Goal: Task Accomplishment & Management: Complete application form

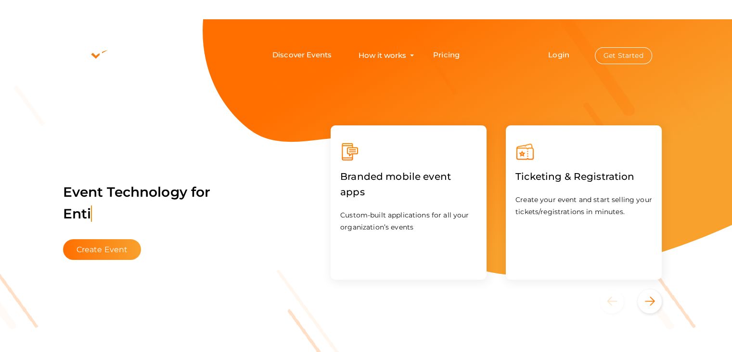
drag, startPoint x: 719, startPoint y: 7, endPoint x: 709, endPoint y: 11, distance: 11.4
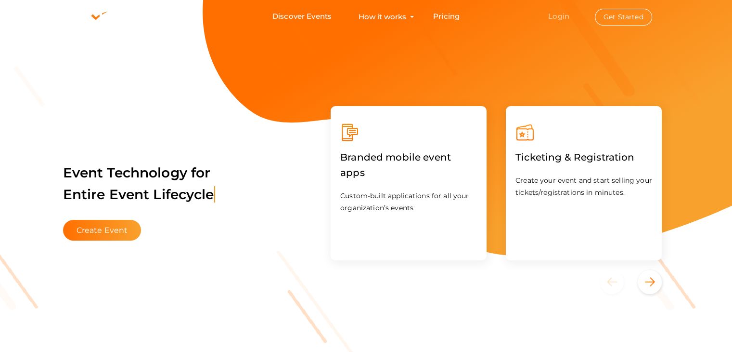
click at [555, 14] on link "Login" at bounding box center [558, 16] width 21 height 9
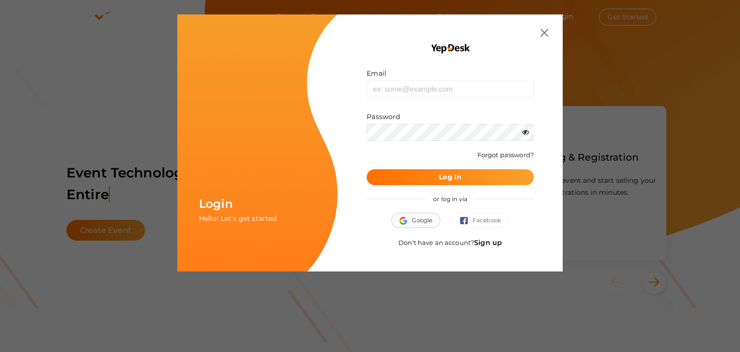
click at [418, 221] on span "Google" at bounding box center [415, 220] width 33 height 10
click at [487, 237] on div "Don't have an account? Sign up" at bounding box center [449, 246] width 167 height 19
click at [488, 241] on link "Sign up" at bounding box center [488, 242] width 28 height 9
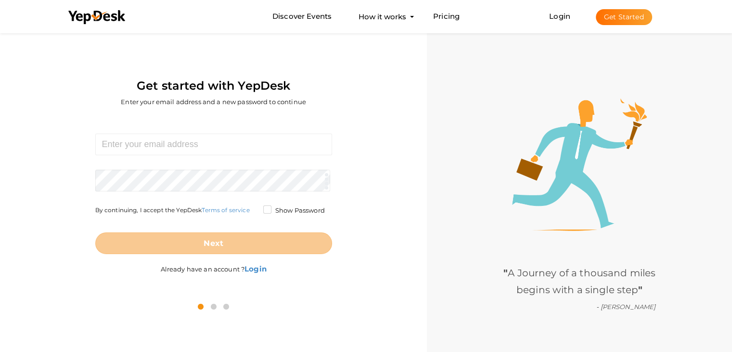
click at [139, 155] on form "Required. Invalid email. Checking You already have a YepDesk account. Please Si…" at bounding box center [213, 193] width 237 height 120
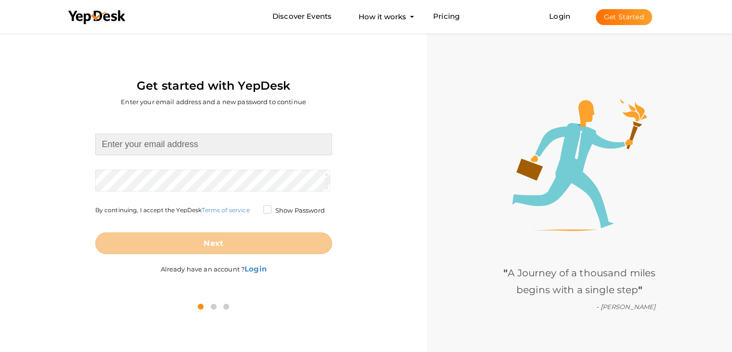
click at [141, 150] on input at bounding box center [213, 144] width 237 height 22
type input "[EMAIL_ADDRESS][DOMAIN_NAME]"
click at [125, 179] on form "excelrsolutions05@gmail.com Required. Invalid email. Checking You already have …" at bounding box center [213, 193] width 237 height 120
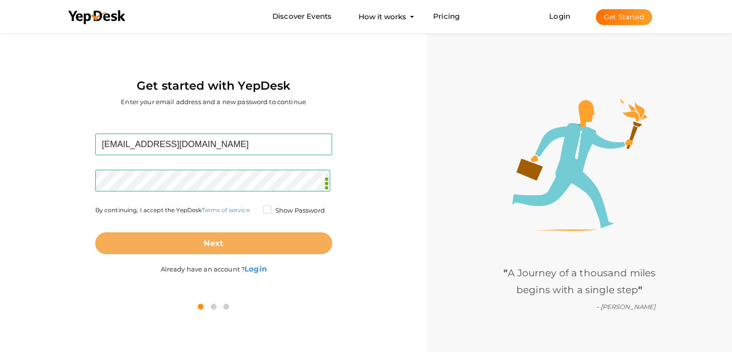
click at [219, 247] on button "Next" at bounding box center [213, 243] width 237 height 22
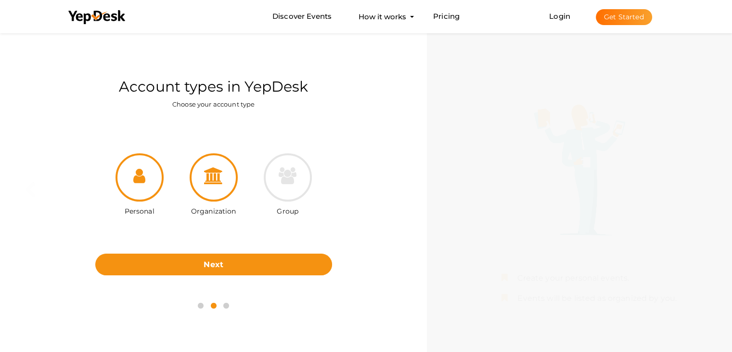
click at [221, 179] on icon at bounding box center [213, 175] width 19 height 17
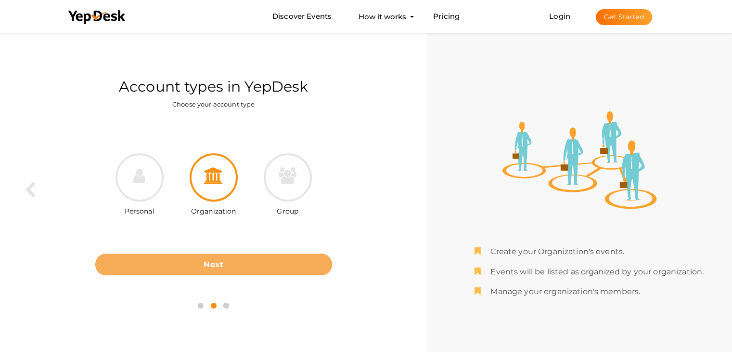
click at [225, 263] on button "Next" at bounding box center [213, 264] width 237 height 22
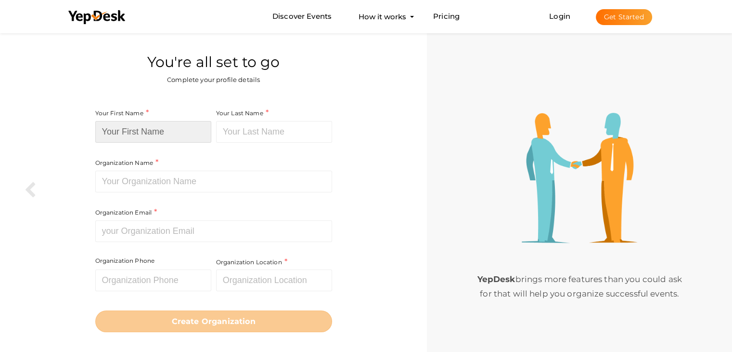
click at [126, 131] on input at bounding box center [153, 132] width 116 height 22
type input "Excelr"
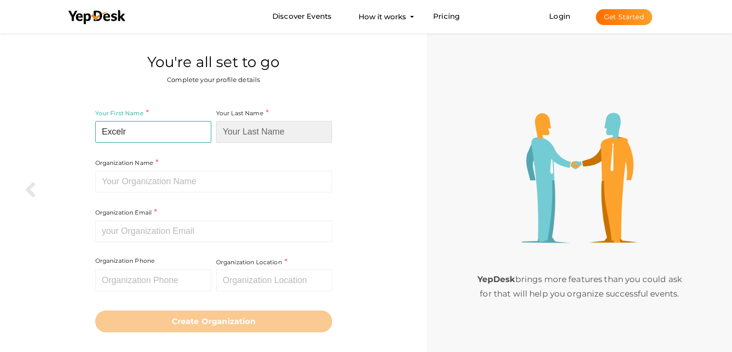
click at [253, 136] on input at bounding box center [274, 132] width 116 height 22
type input "Solutions"
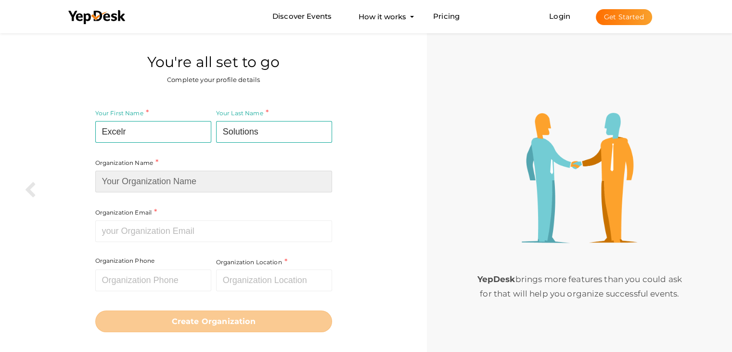
click at [144, 187] on input at bounding box center [213, 181] width 237 height 22
type input "Excelr Solutions"
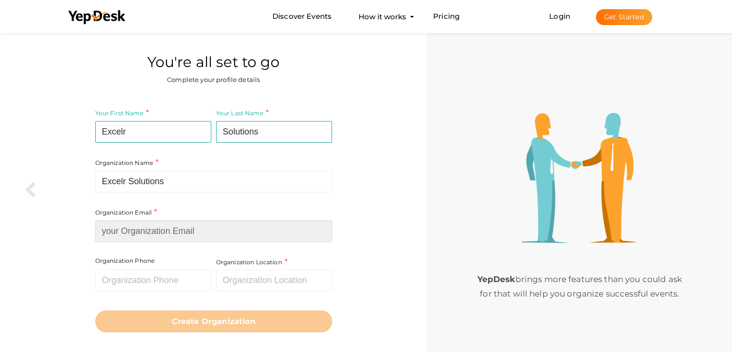
type input "[EMAIL_ADDRESS][DOMAIN_NAME]"
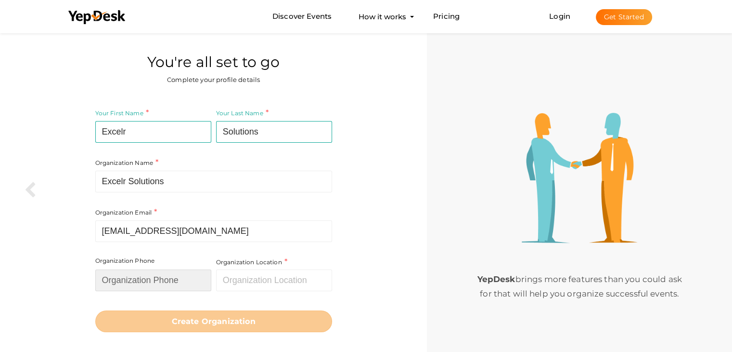
type input "06364944954"
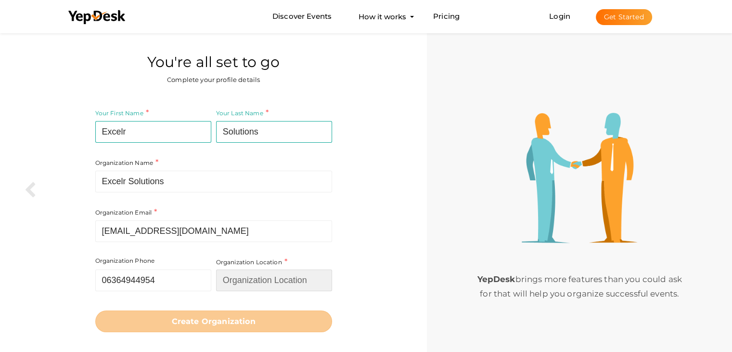
type input "[GEOGRAPHIC_DATA]"
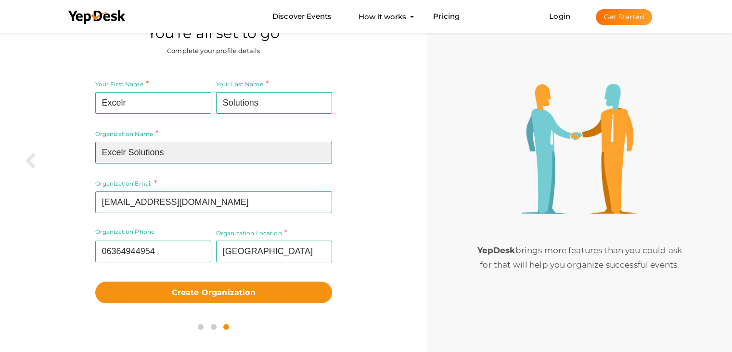
scroll to position [31, 0]
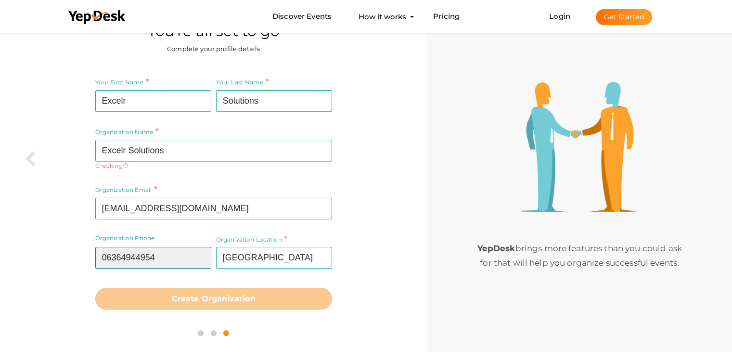
drag, startPoint x: 38, startPoint y: 262, endPoint x: 42, endPoint y: 258, distance: 6.2
click at [24, 261] on div "Your First Name Excelr Required. Must contain letters only. Must be between 2 a…" at bounding box center [213, 192] width 413 height 247
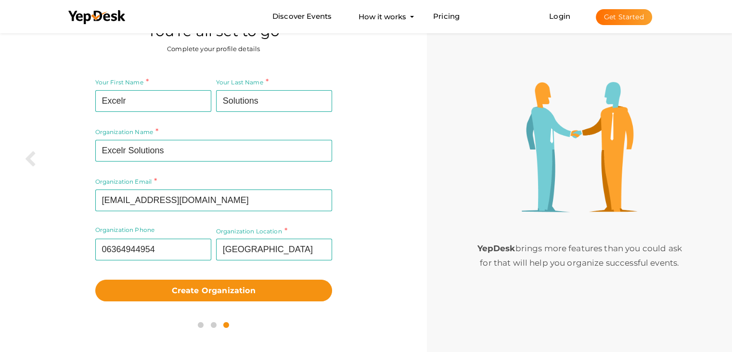
click at [382, 243] on div "Your First Name Excelr Required. Must contain letters only. Must be between 2 a…" at bounding box center [213, 188] width 413 height 239
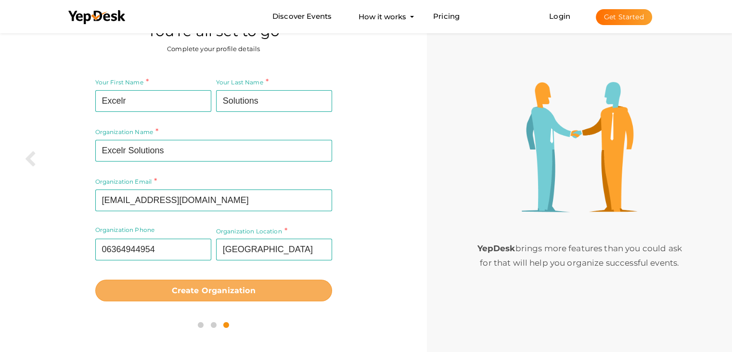
click at [216, 287] on b "Create Organization" at bounding box center [214, 290] width 84 height 9
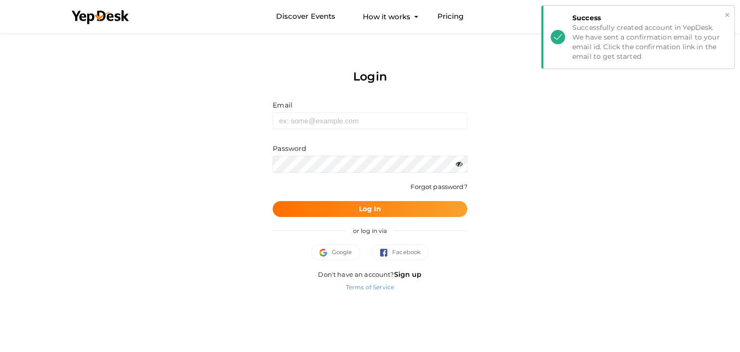
drag, startPoint x: 726, startPoint y: 16, endPoint x: 718, endPoint y: 18, distance: 7.5
click at [725, 16] on button "×" at bounding box center [727, 15] width 6 height 11
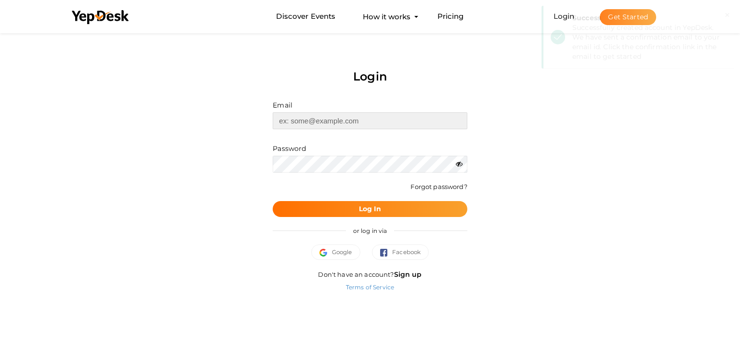
click at [312, 118] on input "text" at bounding box center [370, 120] width 194 height 17
type input "[EMAIL_ADDRESS][DOMAIN_NAME]"
click at [362, 209] on b "Log In" at bounding box center [370, 208] width 23 height 9
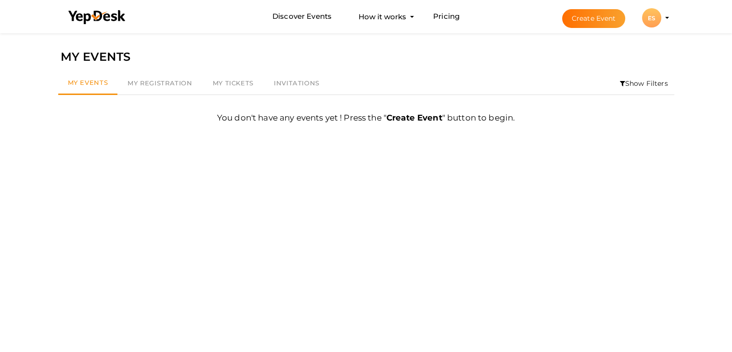
click at [410, 116] on b "Create Event" at bounding box center [415, 118] width 56 height 10
click at [591, 20] on button "Create Event" at bounding box center [594, 18] width 64 height 19
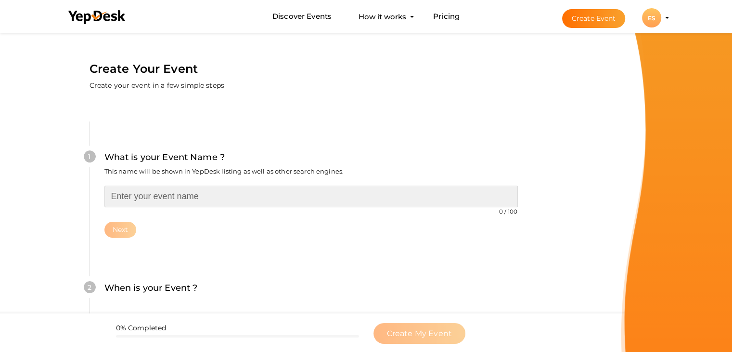
click at [144, 194] on input "text" at bounding box center [311, 196] width 414 height 22
paste input "Data Analyst Training"
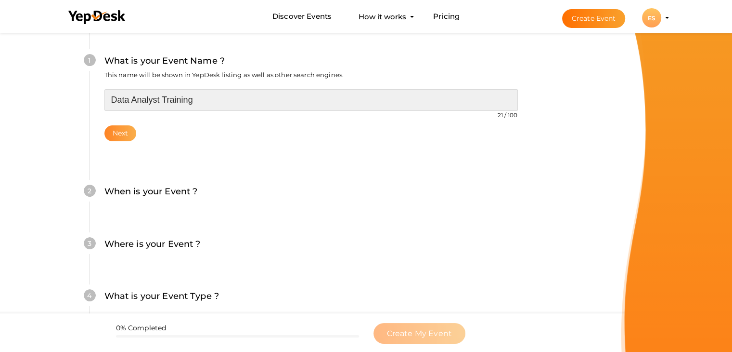
type input "Data Analyst Training"
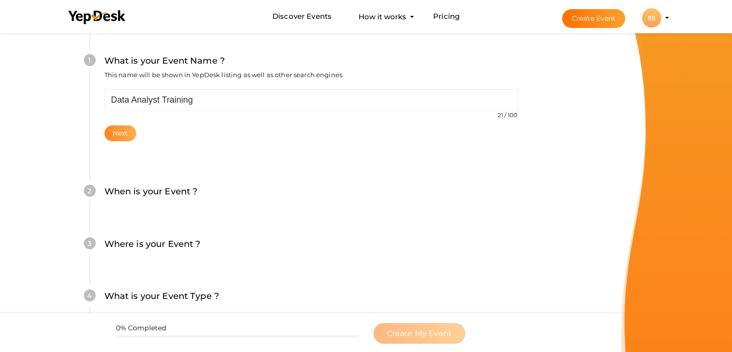
click at [125, 139] on button "Next" at bounding box center [120, 133] width 32 height 16
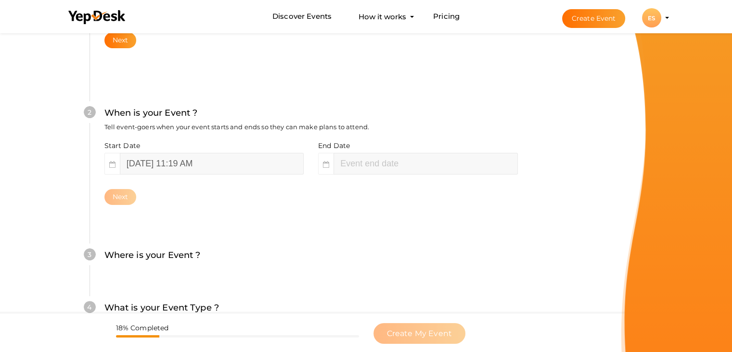
scroll to position [198, 0]
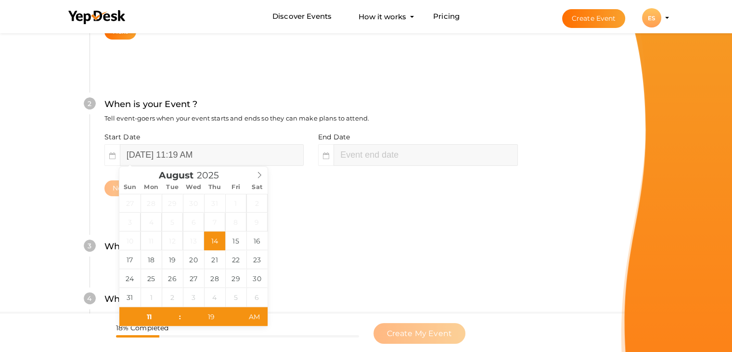
type input "01"
type input "19"
type input "August 14, 2025 1:19 PM"
click at [127, 157] on input "August 14, 2025 11:19 AM" at bounding box center [212, 155] width 184 height 22
type input "August 22, 2025 11:19 AM"
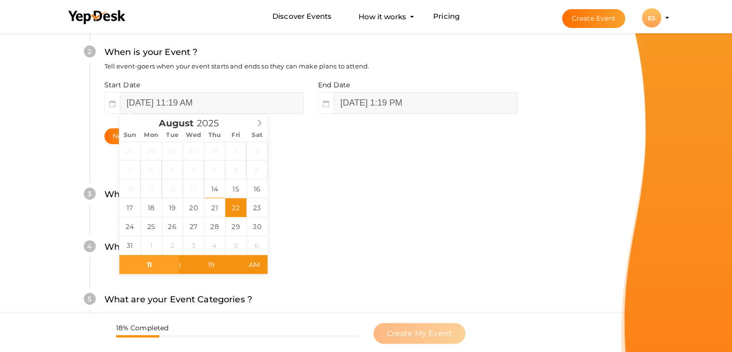
scroll to position [294, 0]
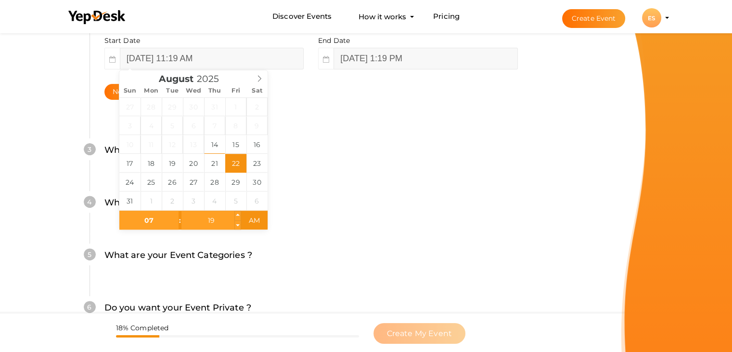
type input "07"
type input "August 22, 2025 7:19 AM"
type input "00"
type input "09"
type input "August 22, 2025 7:00 AM"
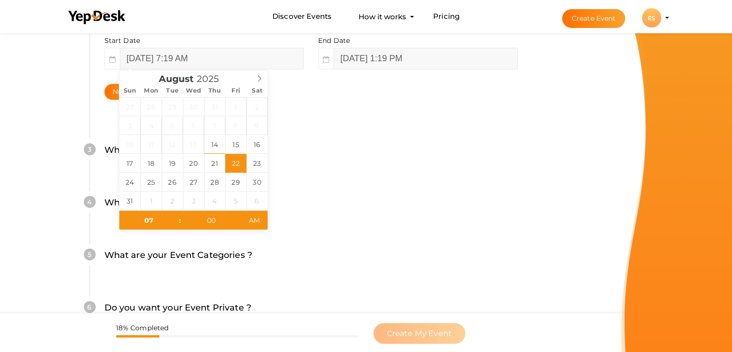
type input "August 22, 2025 9:19 AM"
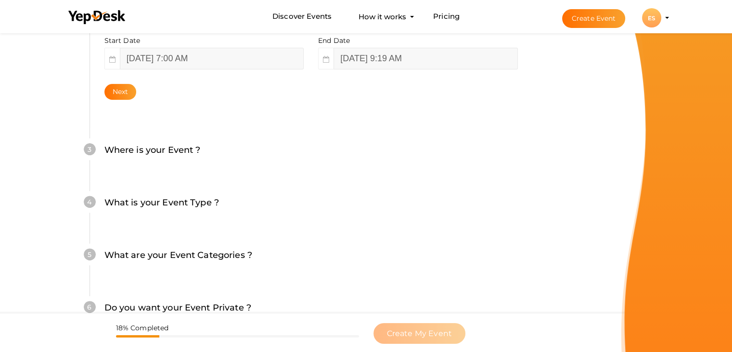
click at [310, 237] on div "5 What are your Event Categories ? Choosing the right categories will help us l…" at bounding box center [311, 260] width 443 height 52
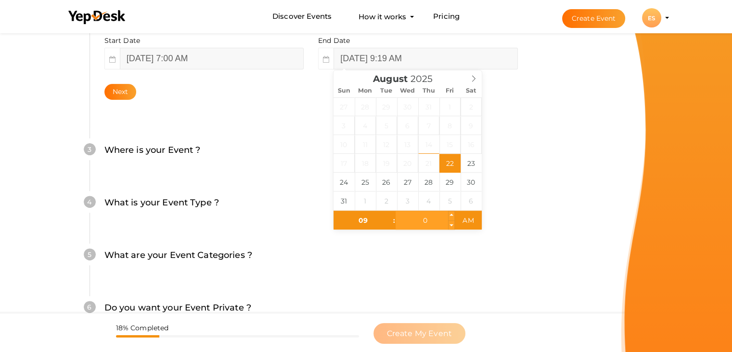
type input "00"
type input "August 22, 2025 9:00 AM"
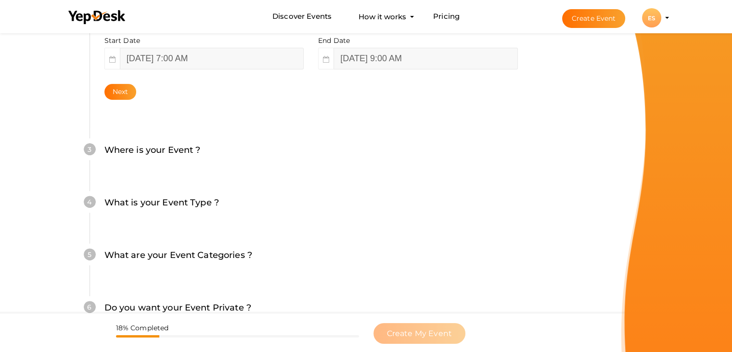
click at [408, 291] on div "6 Do you want your Event Private ? Choose how discoverable you want your event …" at bounding box center [311, 312] width 443 height 52
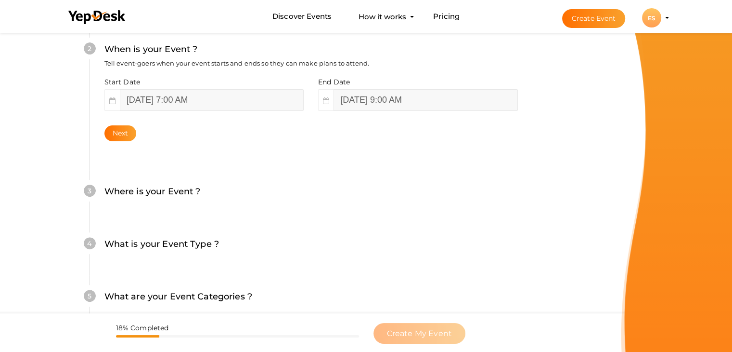
scroll to position [235, 0]
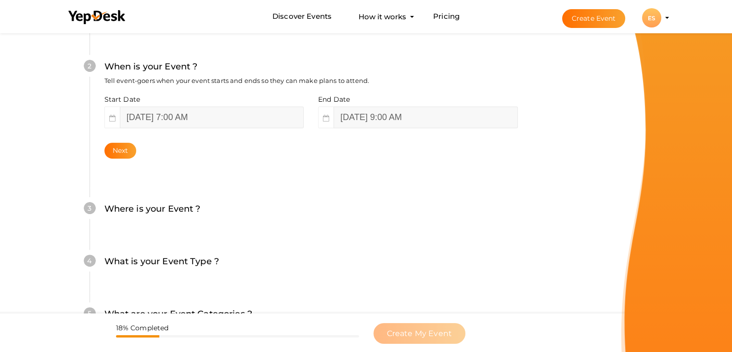
click at [148, 209] on label "Where is your Event ?" at bounding box center [152, 209] width 96 height 14
click at [121, 153] on button "Next" at bounding box center [120, 151] width 32 height 16
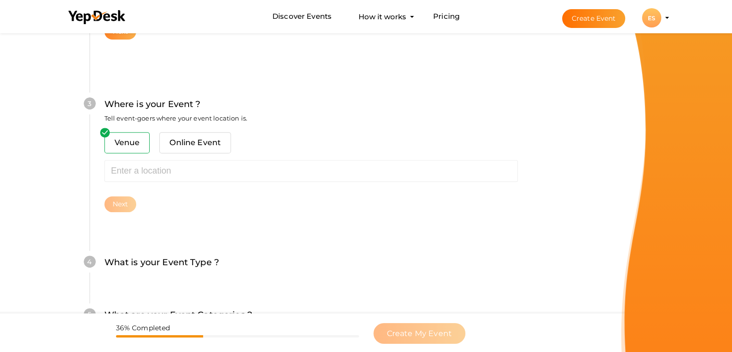
scroll to position [354, 0]
click at [185, 144] on span "Online Event" at bounding box center [195, 142] width 72 height 21
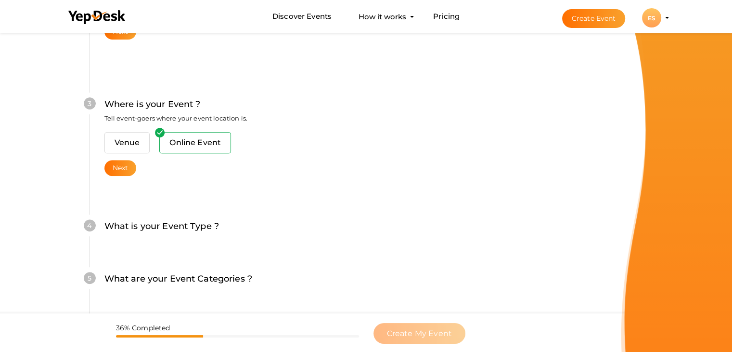
click at [185, 144] on span "Online Event" at bounding box center [195, 142] width 72 height 21
click at [123, 167] on button "Next" at bounding box center [120, 168] width 32 height 16
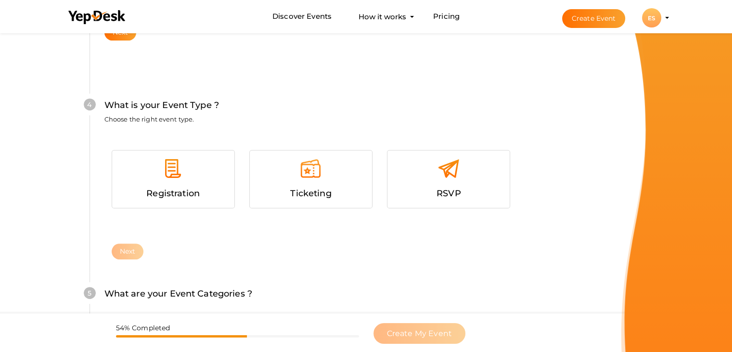
scroll to position [491, 0]
click at [172, 185] on div "Registration" at bounding box center [173, 192] width 108 height 14
click at [129, 247] on button "Next" at bounding box center [128, 250] width 32 height 16
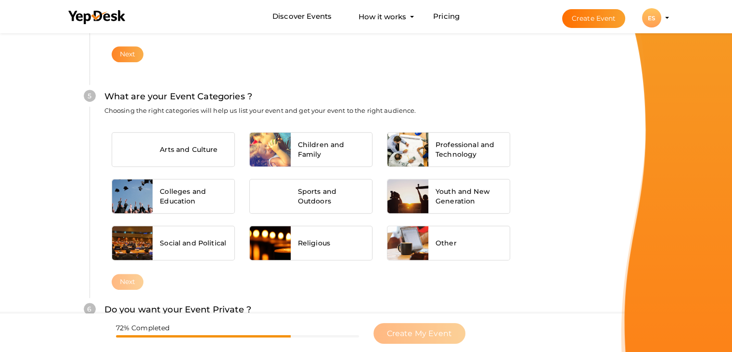
scroll to position [692, 0]
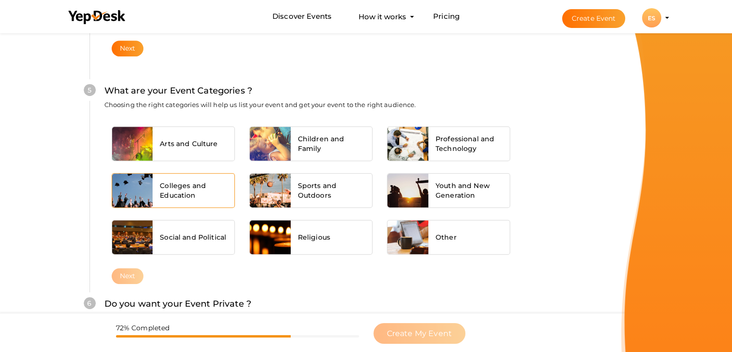
click at [170, 189] on span "Colleges and Education" at bounding box center [193, 190] width 67 height 19
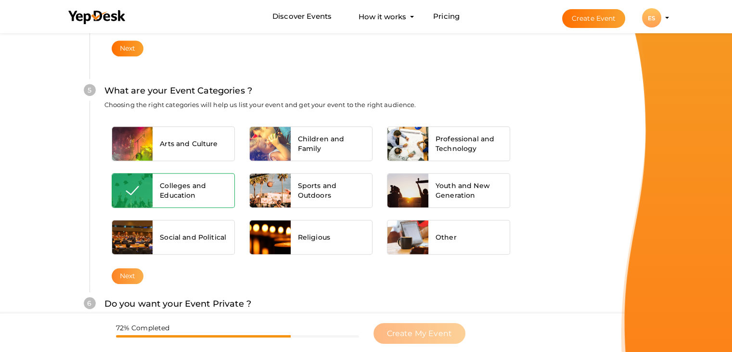
click at [127, 268] on button "Next" at bounding box center [128, 276] width 32 height 16
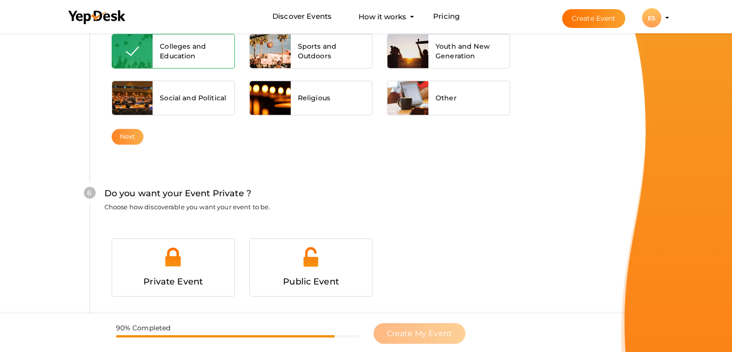
scroll to position [904, 0]
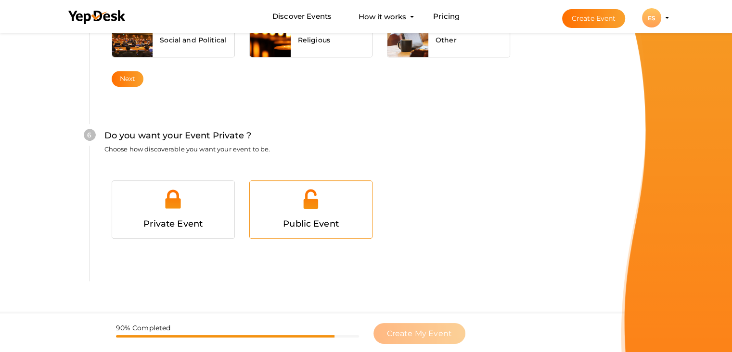
drag, startPoint x: 326, startPoint y: 218, endPoint x: 320, endPoint y: 216, distance: 7.0
click at [324, 218] on span "Public Event" at bounding box center [311, 223] width 56 height 11
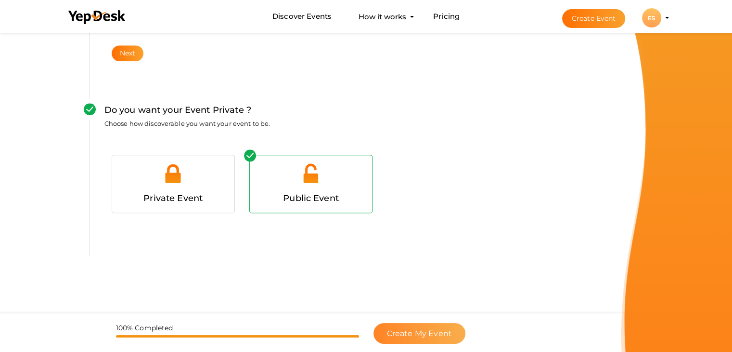
click at [426, 330] on span "Create My Event" at bounding box center [419, 332] width 65 height 9
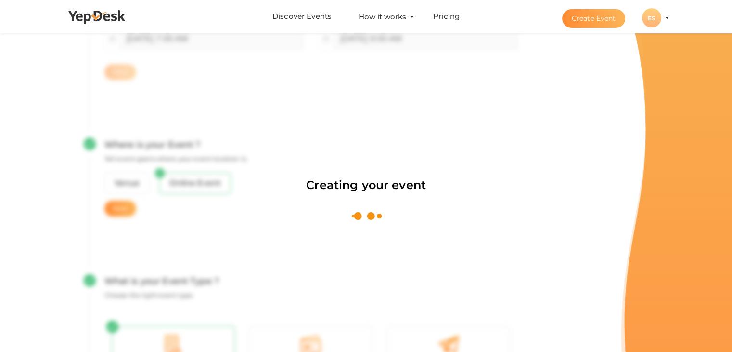
scroll to position [144, 0]
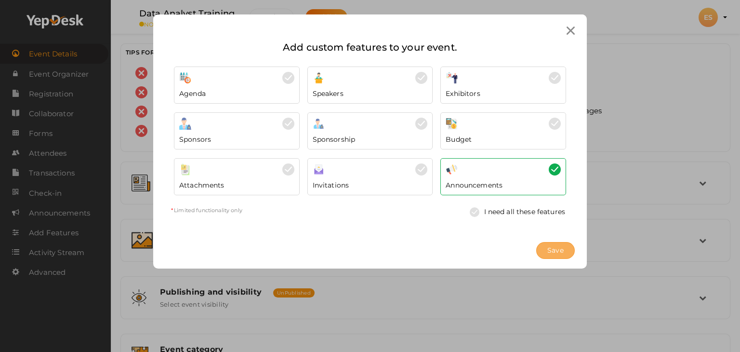
click at [551, 249] on span "Save" at bounding box center [555, 250] width 16 height 10
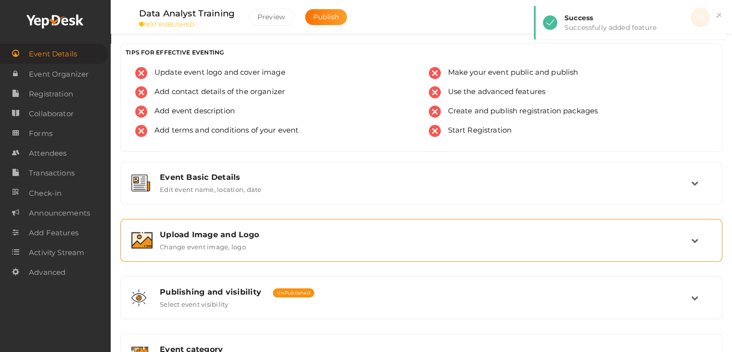
click at [230, 237] on div "Upload Image and Logo" at bounding box center [426, 234] width 532 height 9
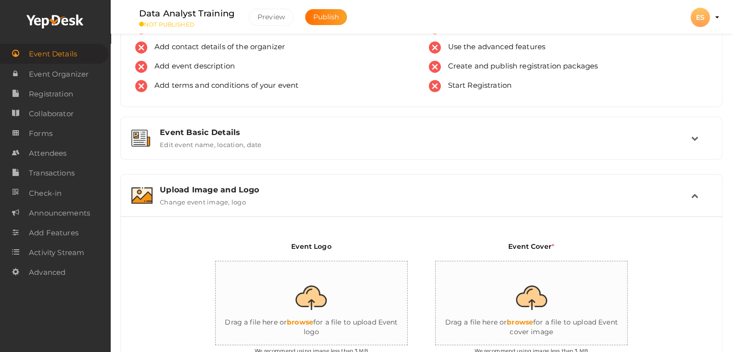
scroll to position [144, 0]
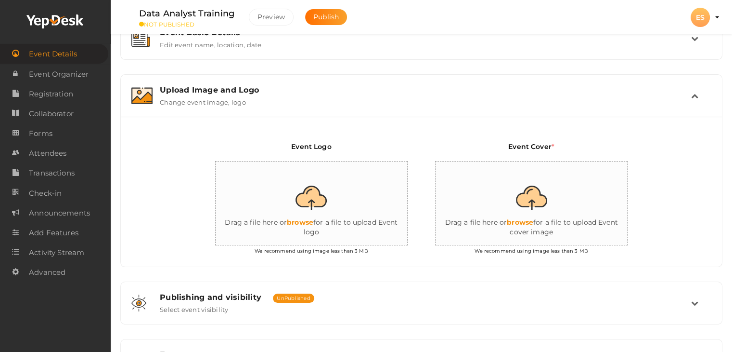
click at [314, 206] on input "file" at bounding box center [312, 203] width 193 height 84
type input "C:\fakepath\Screenshot (48) (1).png"
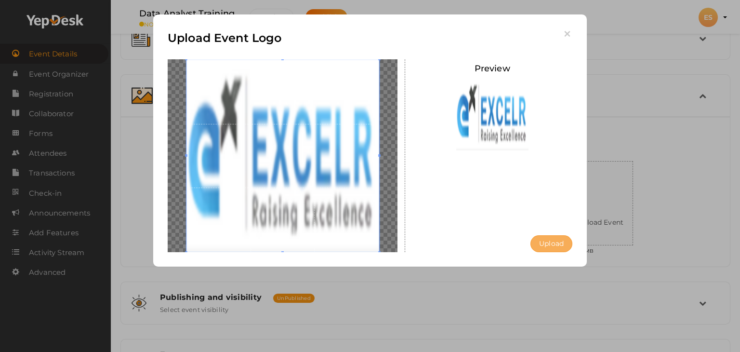
click at [555, 243] on button "Upload" at bounding box center [551, 243] width 42 height 17
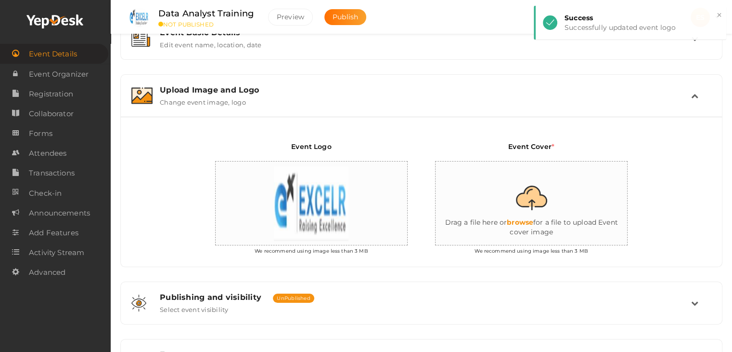
click at [529, 221] on input "file" at bounding box center [532, 203] width 193 height 84
type input "C:\fakepath\DATA analyst training_nagpur (1).jpg"
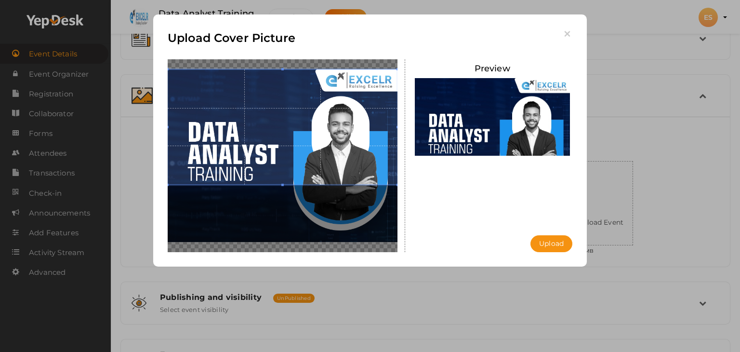
drag, startPoint x: 313, startPoint y: 193, endPoint x: 326, endPoint y: 143, distance: 51.4
click at [326, 144] on span at bounding box center [283, 126] width 230 height 115
click at [551, 245] on button "Upload" at bounding box center [551, 243] width 42 height 17
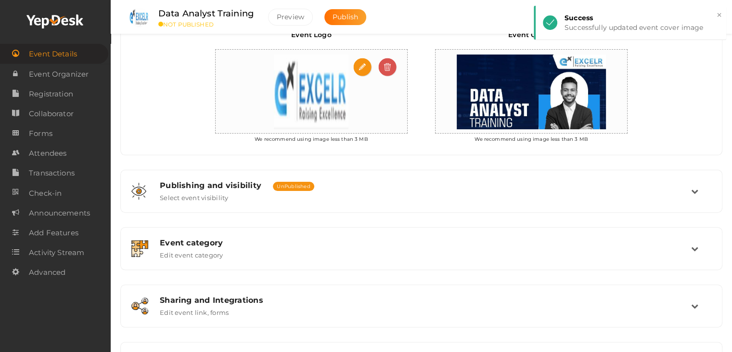
scroll to position [311, 0]
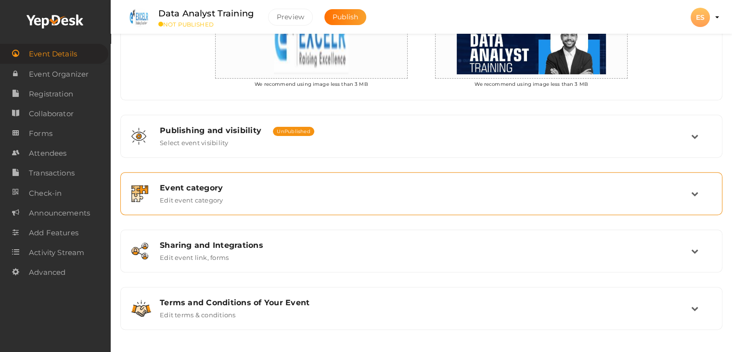
click at [690, 189] on div "Event category" at bounding box center [426, 187] width 532 height 9
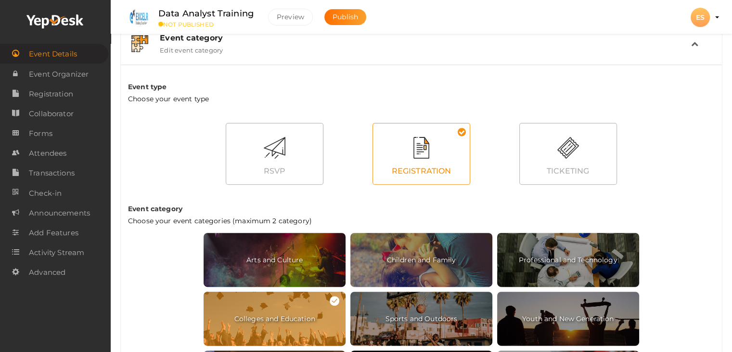
click at [414, 174] on div "REGISTRATION" at bounding box center [421, 171] width 97 height 21
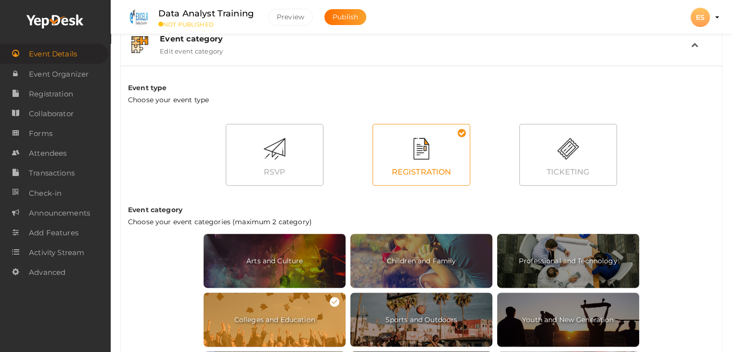
scroll to position [270, 0]
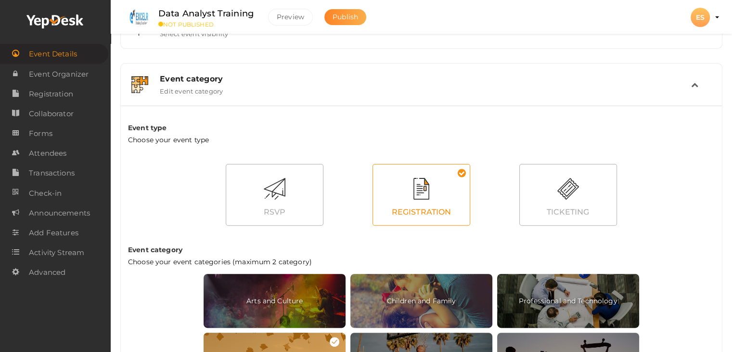
click at [343, 16] on span "Publish" at bounding box center [346, 17] width 26 height 9
click at [344, 14] on span "Publish" at bounding box center [346, 17] width 26 height 9
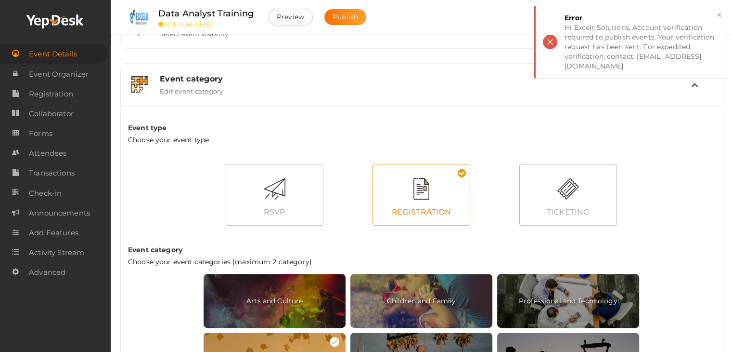
click at [288, 15] on button "Preview" at bounding box center [290, 17] width 45 height 17
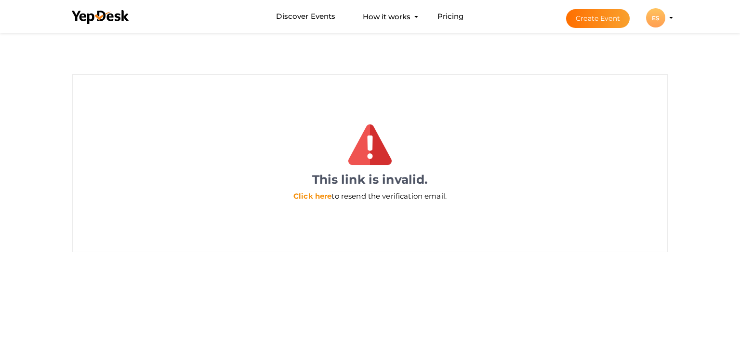
click at [317, 195] on link "Click here" at bounding box center [312, 195] width 38 height 9
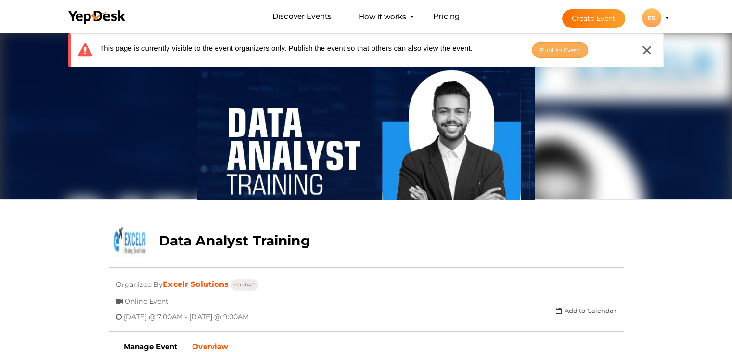
click at [562, 50] on span "Publish Event" at bounding box center [560, 49] width 40 height 7
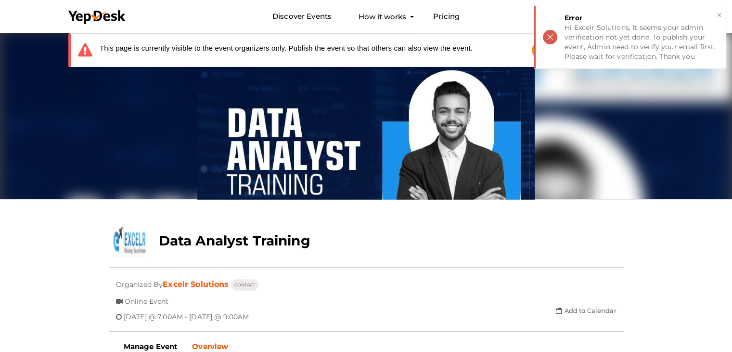
click at [592, 83] on div "Update Cover Image Upload New" at bounding box center [366, 115] width 515 height 169
click at [555, 35] on div "× Error Hi Excelr Solutions, It seems your admin verification not yet done. To …" at bounding box center [630, 37] width 193 height 63
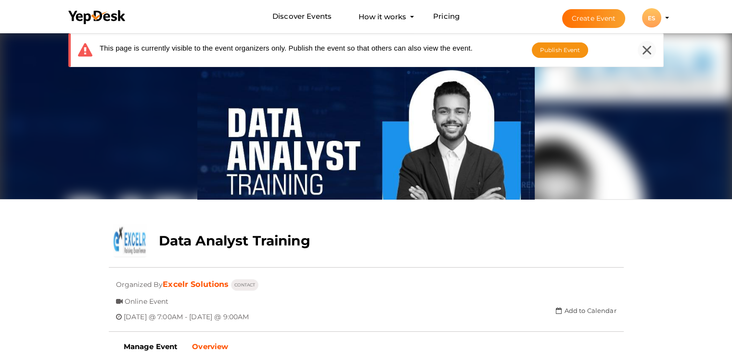
click at [645, 51] on icon at bounding box center [647, 50] width 9 height 9
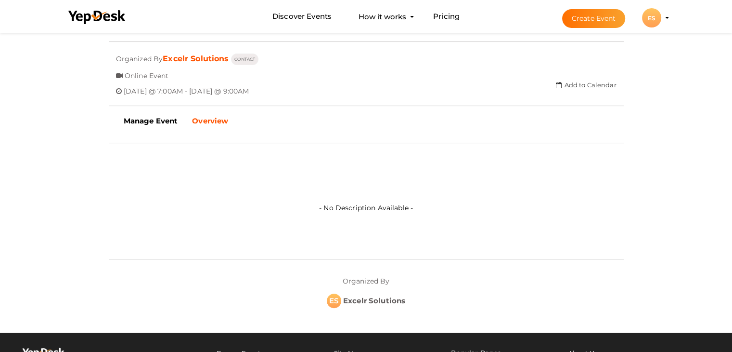
scroll to position [96, 0]
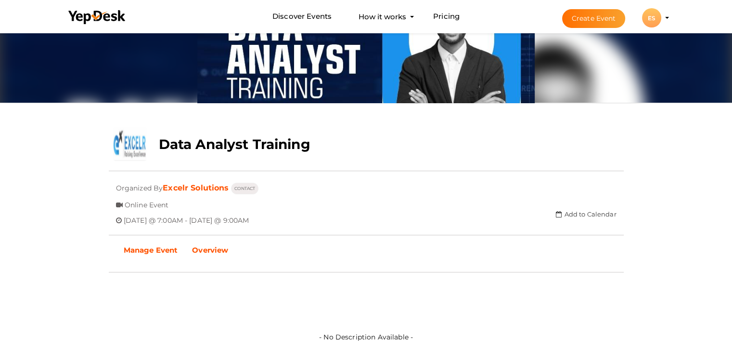
click at [157, 251] on b "Manage Event" at bounding box center [151, 249] width 54 height 9
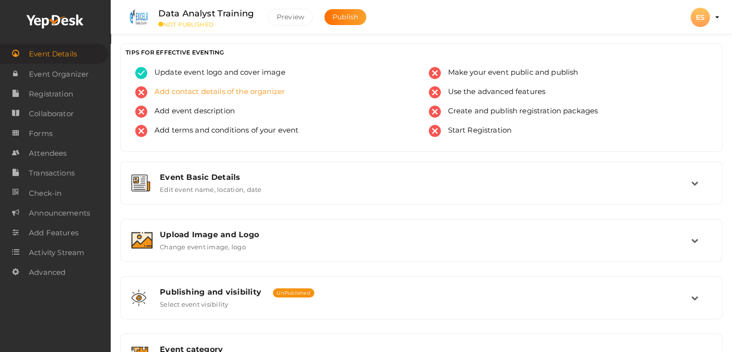
click at [223, 91] on span "Add contact details of the organizer" at bounding box center [216, 92] width 138 height 12
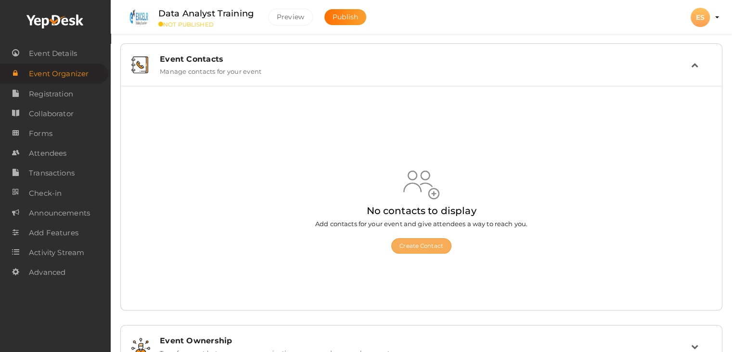
click at [421, 244] on button "Create Contact" at bounding box center [422, 245] width 60 height 15
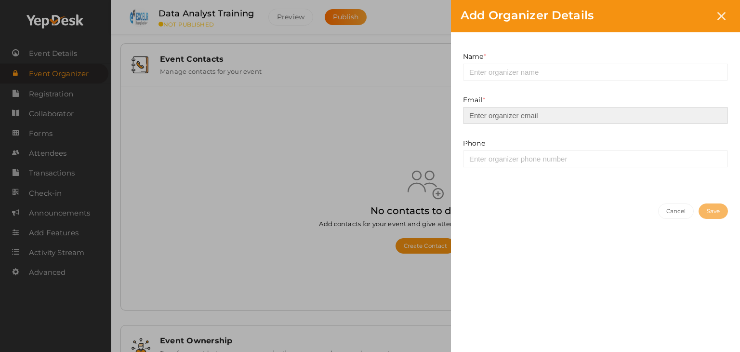
click at [488, 116] on input "email" at bounding box center [595, 115] width 265 height 17
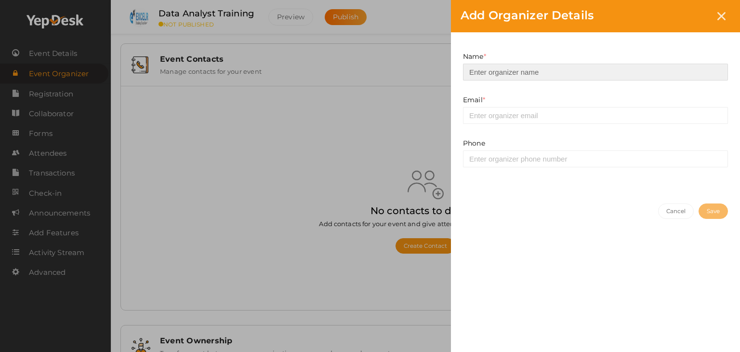
click at [510, 70] on input at bounding box center [595, 72] width 265 height 17
type input "Excelr Solutions"
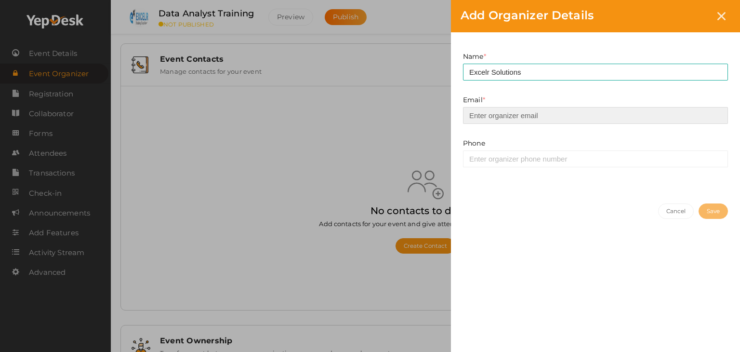
click at [490, 115] on input "email" at bounding box center [595, 115] width 265 height 17
type input "[EMAIL_ADDRESS][DOMAIN_NAME]"
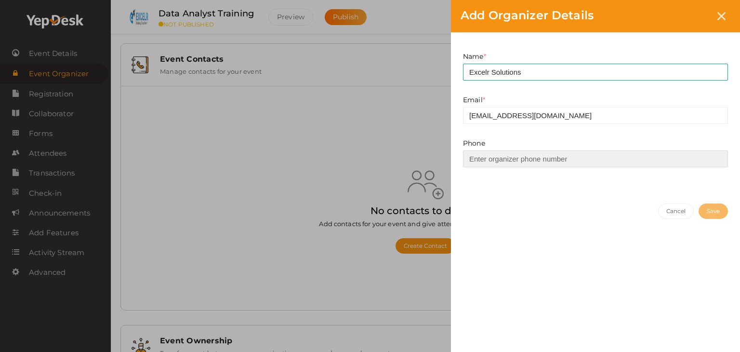
type input "06364944954"
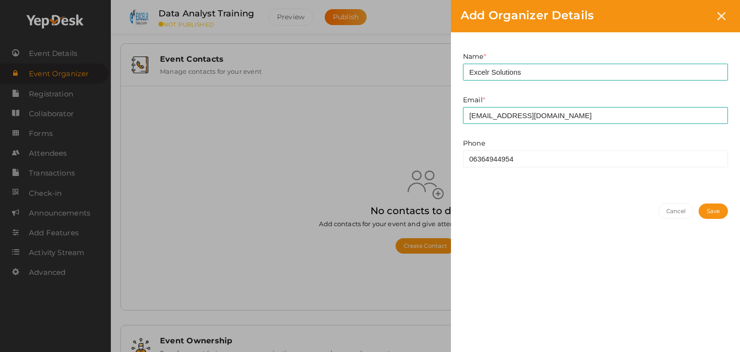
click at [705, 210] on button "Save" at bounding box center [712, 210] width 29 height 15
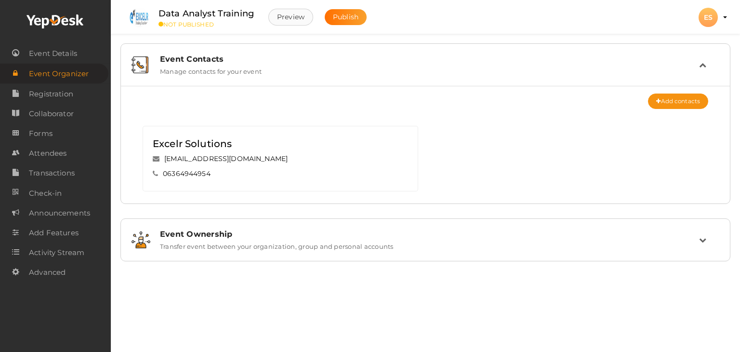
click at [289, 18] on button "Preview" at bounding box center [290, 17] width 45 height 17
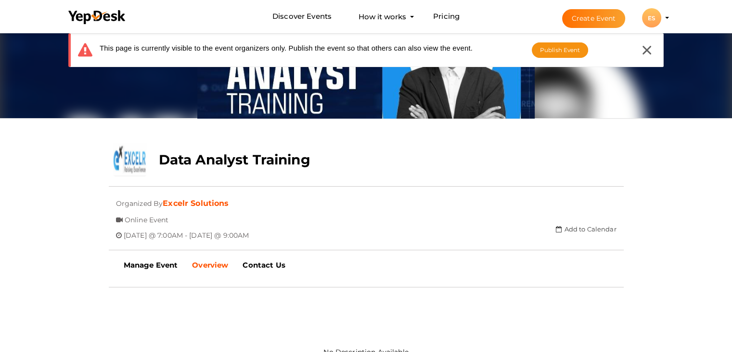
scroll to position [96, 0]
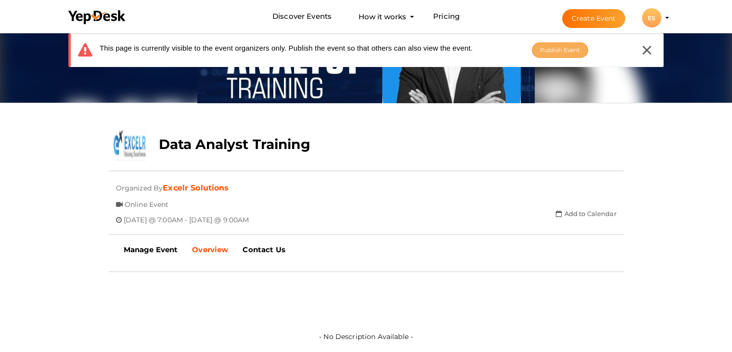
click at [555, 45] on button "Publish Event" at bounding box center [560, 49] width 57 height 15
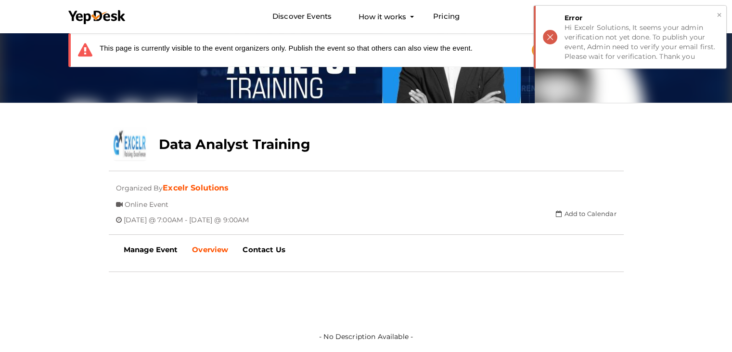
click at [551, 31] on div "× Error Hi Excelr Solutions, It seems your admin verification not yet done. To …" at bounding box center [630, 37] width 193 height 63
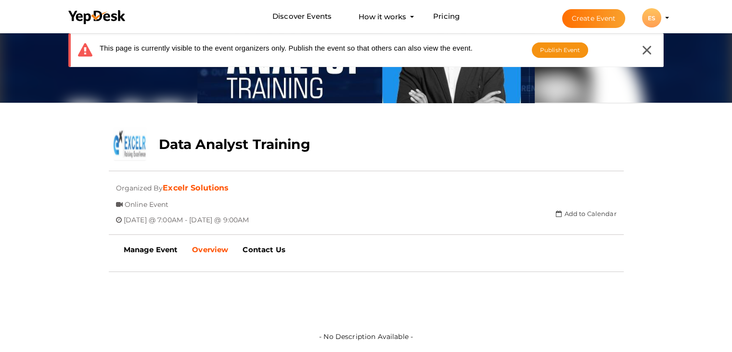
drag, startPoint x: 642, startPoint y: 49, endPoint x: 566, endPoint y: 86, distance: 84.9
click at [642, 49] on div at bounding box center [647, 50] width 18 height 18
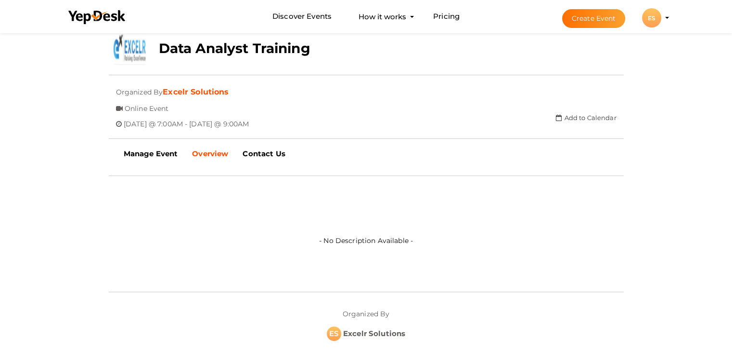
scroll to position [241, 0]
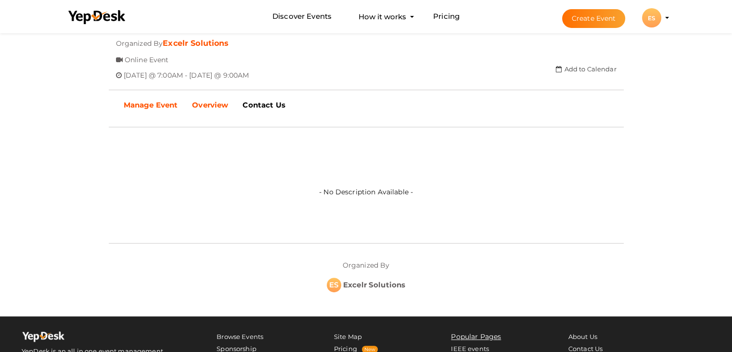
click at [163, 108] on link "Manage Event" at bounding box center [151, 105] width 69 height 24
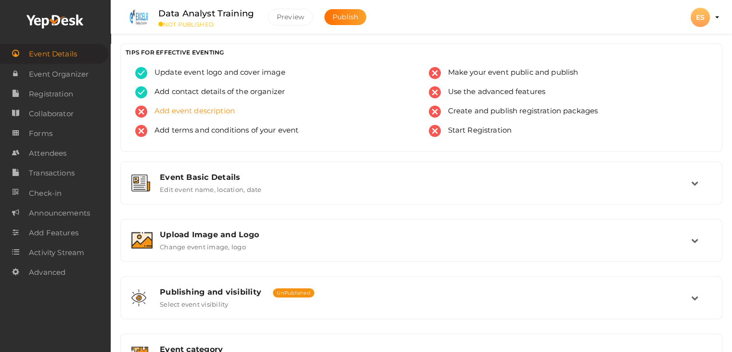
click at [193, 109] on span "Add event description" at bounding box center [191, 111] width 88 height 12
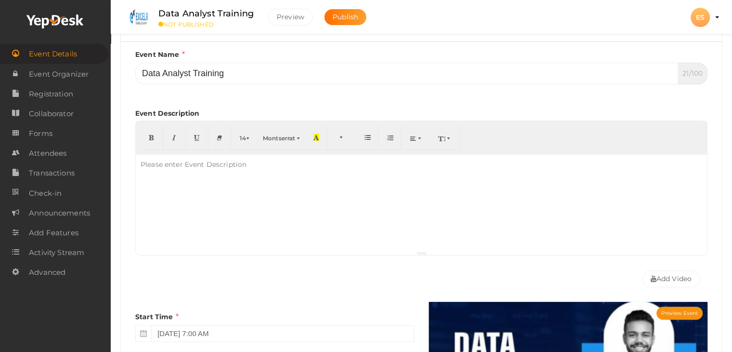
click at [171, 176] on div at bounding box center [422, 203] width 572 height 96
paste div
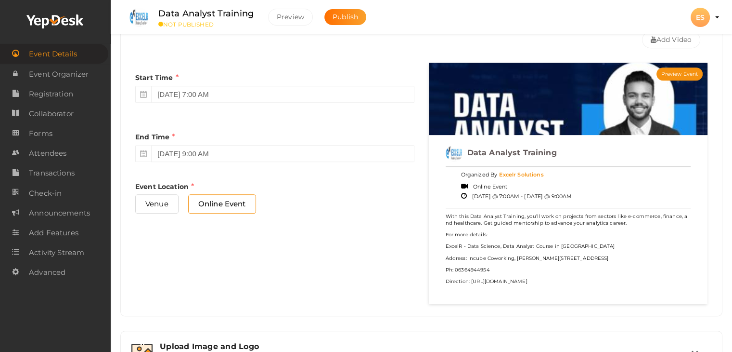
scroll to position [408, 0]
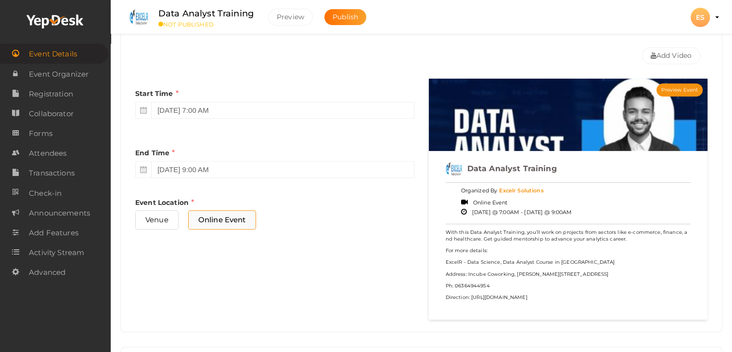
click at [236, 223] on span "Online Event" at bounding box center [222, 219] width 68 height 19
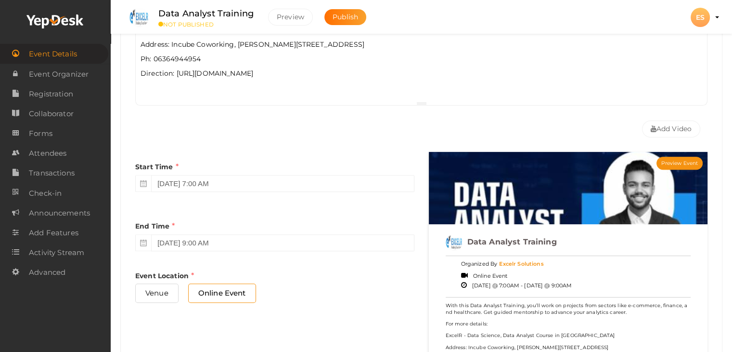
scroll to position [337, 0]
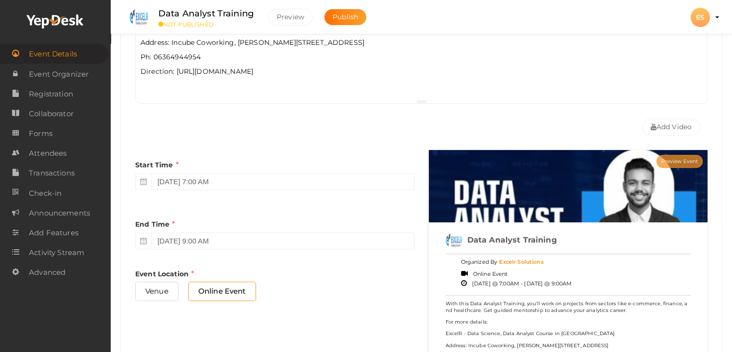
click at [674, 157] on button "Preview Event" at bounding box center [680, 161] width 46 height 13
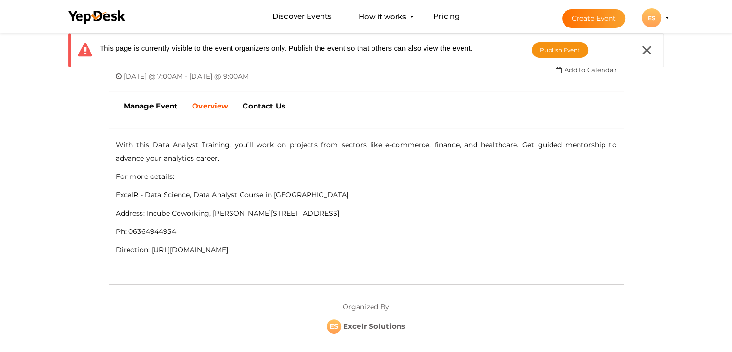
scroll to position [241, 0]
click at [555, 54] on button "Publish Event" at bounding box center [560, 49] width 57 height 15
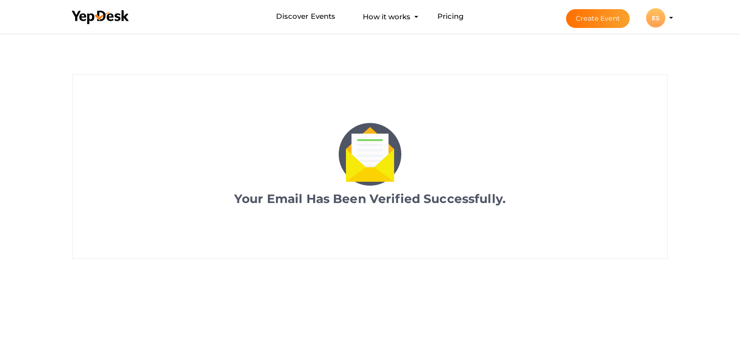
click at [654, 20] on div "ES" at bounding box center [655, 17] width 19 height 19
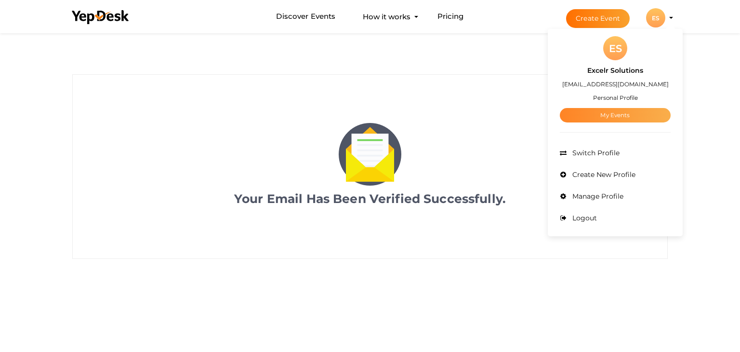
click at [617, 112] on link "My Events" at bounding box center [615, 115] width 111 height 14
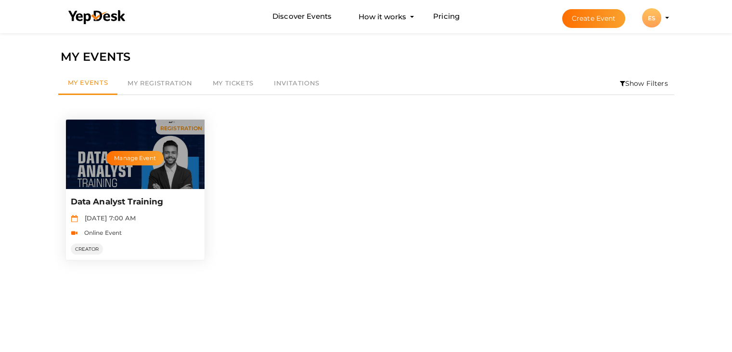
click at [139, 175] on div "Manage Event" at bounding box center [135, 153] width 139 height 69
click at [130, 155] on button "Manage Event" at bounding box center [134, 158] width 57 height 14
click at [133, 167] on div "Manage Event" at bounding box center [135, 153] width 139 height 69
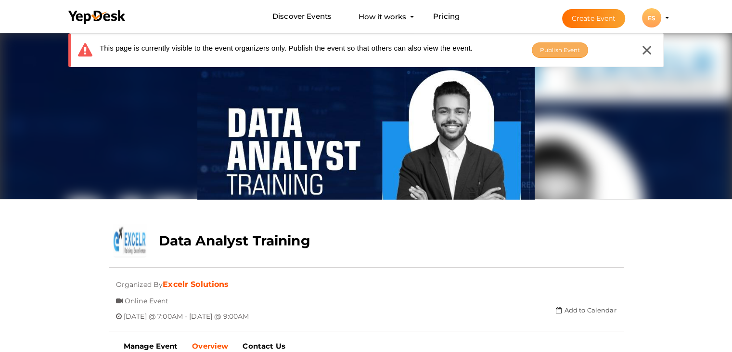
click at [551, 50] on span "Publish Event" at bounding box center [560, 49] width 40 height 7
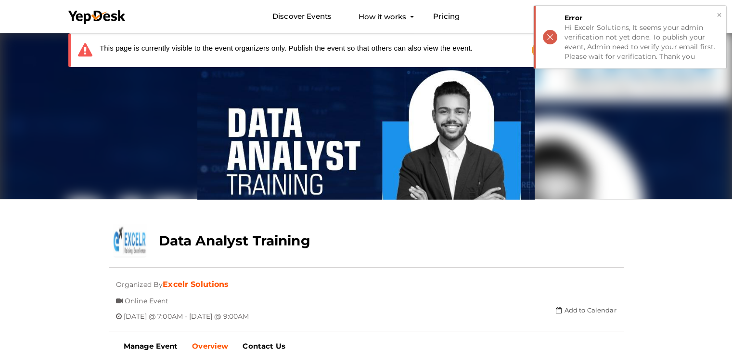
click at [551, 38] on div "× Error Hi Excelr Solutions, It seems your admin verification not yet done. To …" at bounding box center [630, 37] width 193 height 63
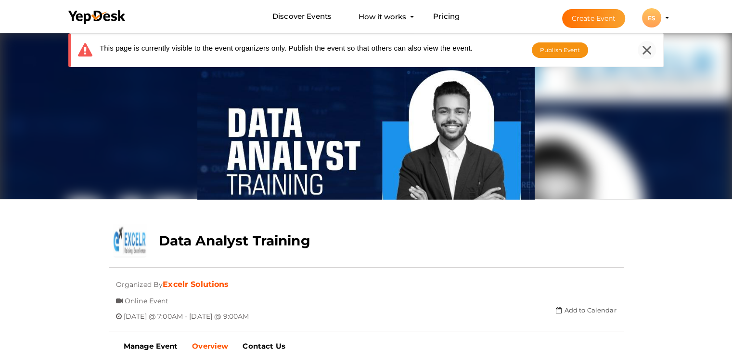
click at [645, 52] on icon at bounding box center [647, 50] width 9 height 9
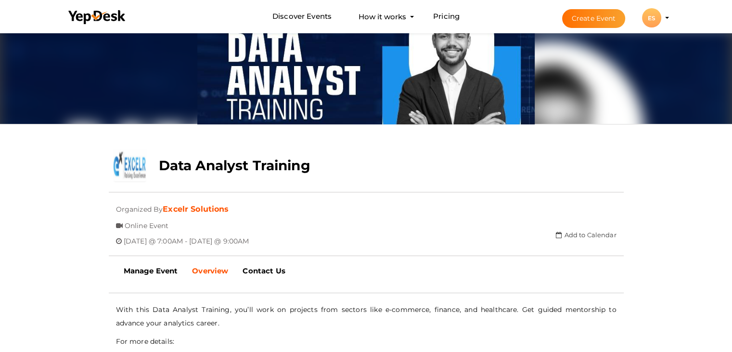
scroll to position [144, 0]
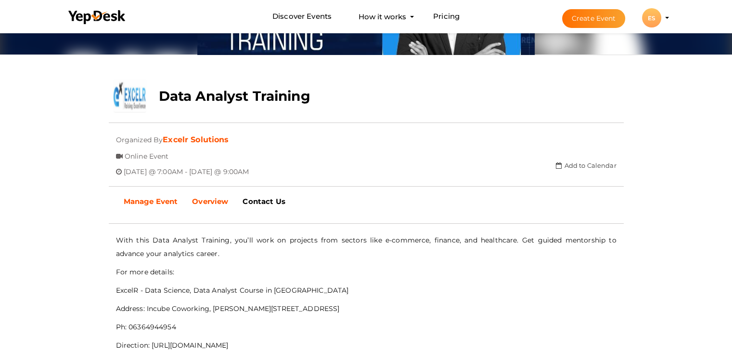
click at [150, 201] on b "Manage Event" at bounding box center [151, 200] width 54 height 9
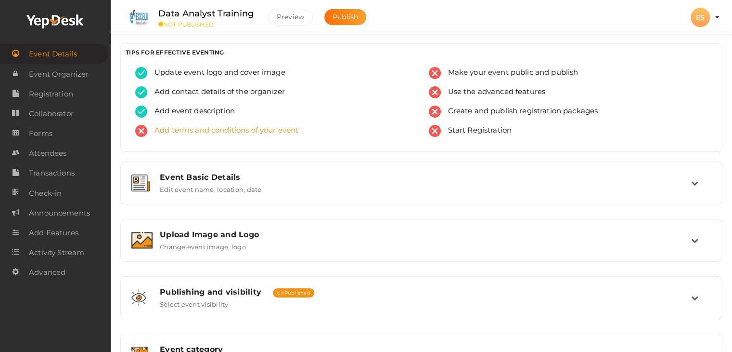
click at [220, 131] on span "Add terms and conditions of your event" at bounding box center [222, 131] width 151 height 12
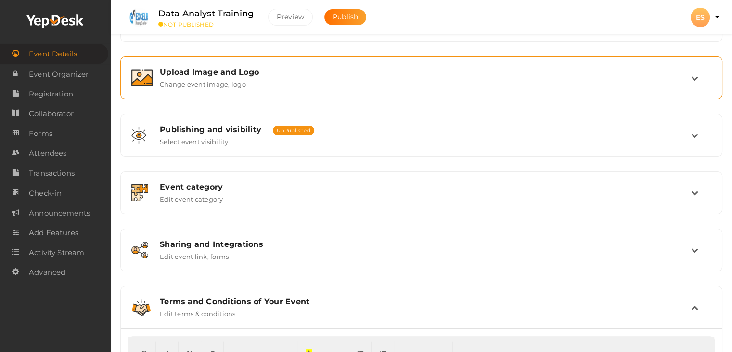
click at [209, 72] on div "Upload Image and Logo" at bounding box center [426, 71] width 532 height 9
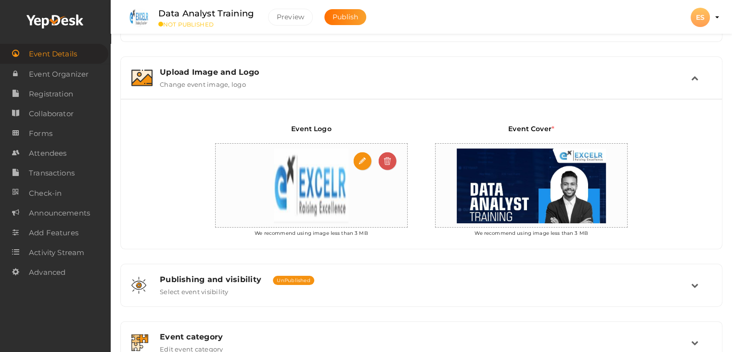
click at [337, 187] on img at bounding box center [311, 186] width 84 height 84
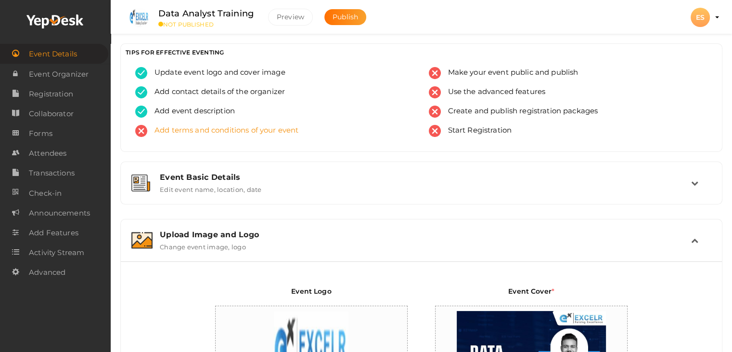
click at [227, 131] on span "Add terms and conditions of your event" at bounding box center [222, 131] width 151 height 12
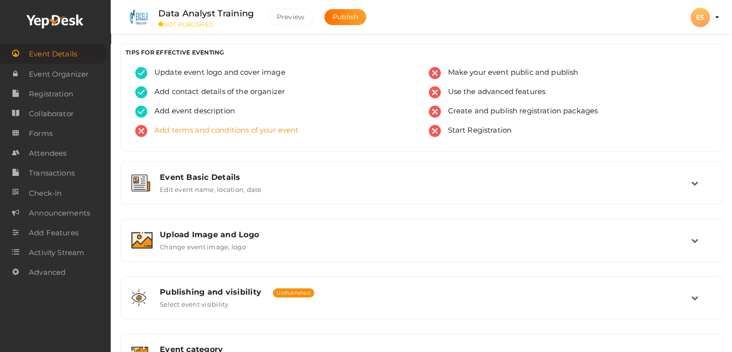
click at [252, 128] on span "Add terms and conditions of your event" at bounding box center [222, 131] width 151 height 12
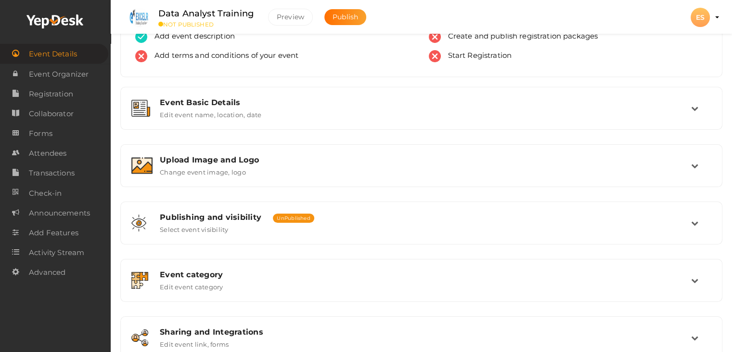
scroll to position [42, 0]
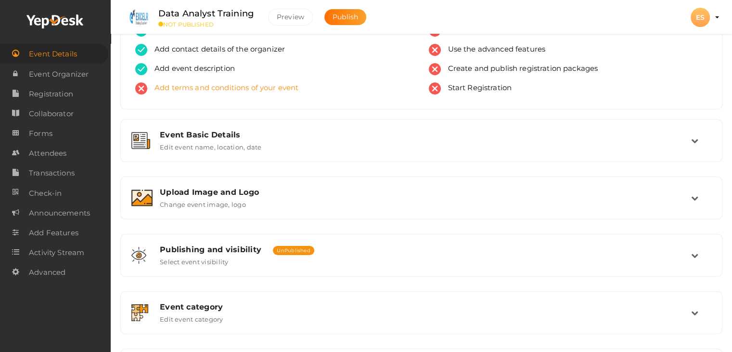
click at [208, 90] on span "Add terms and conditions of your event" at bounding box center [222, 88] width 151 height 12
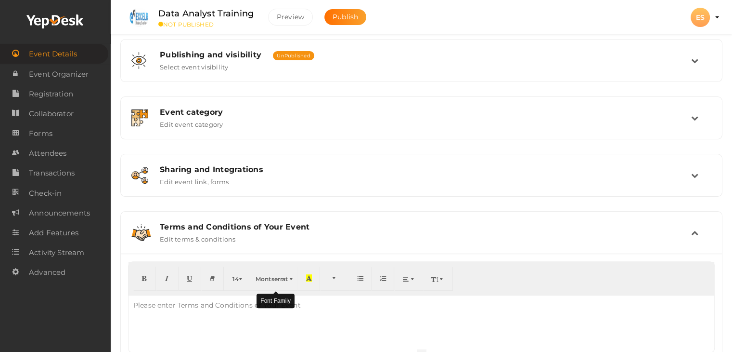
scroll to position [235, 0]
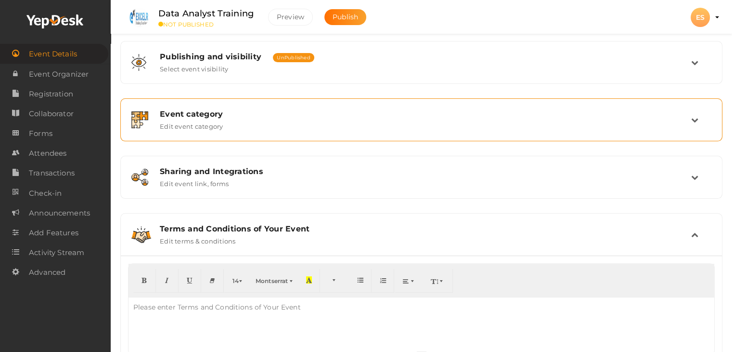
click at [203, 119] on label "Edit event category" at bounding box center [192, 124] width 64 height 12
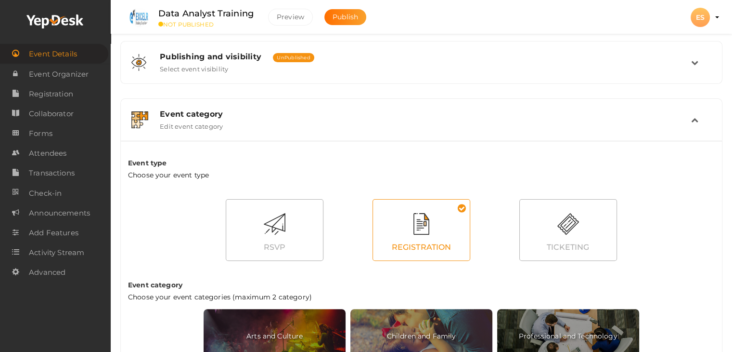
click at [424, 243] on div "REGISTRATION" at bounding box center [421, 247] width 97 height 21
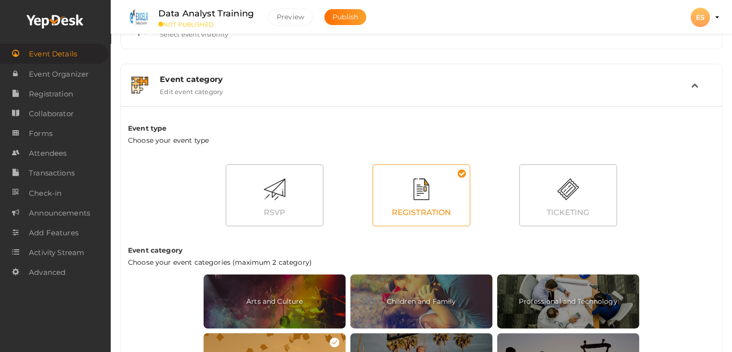
scroll to position [379, 0]
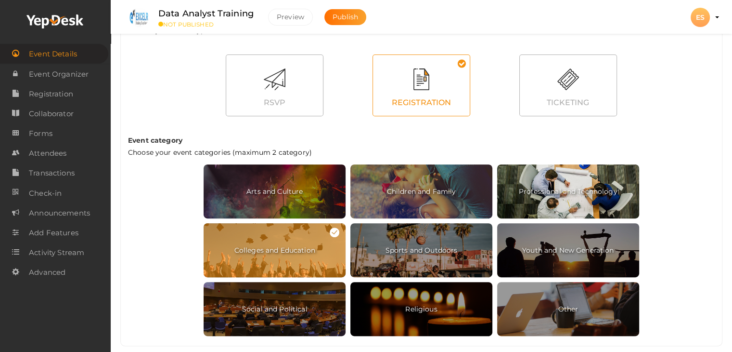
click at [558, 191] on span "Professional and Technology" at bounding box center [568, 191] width 142 height 54
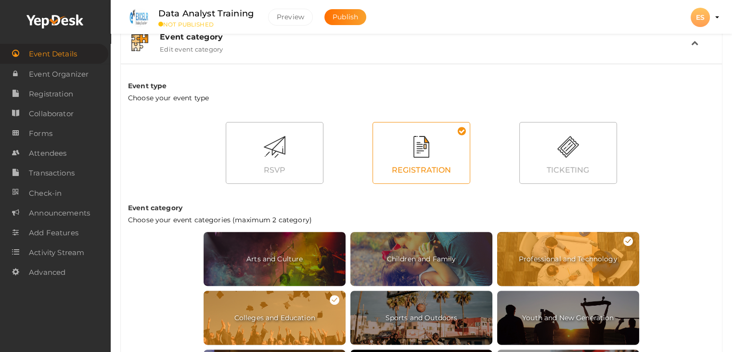
scroll to position [270, 0]
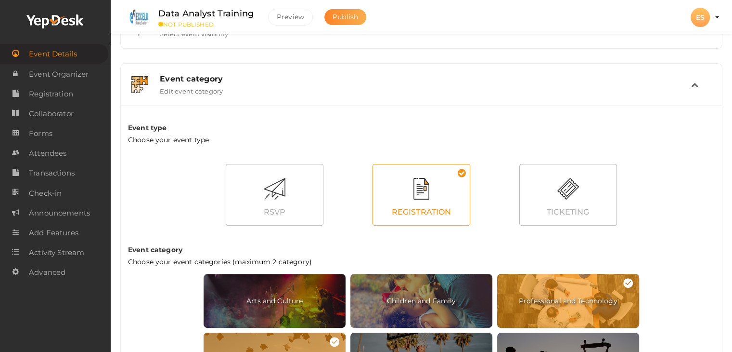
click at [334, 24] on button "Publish" at bounding box center [346, 17] width 42 height 16
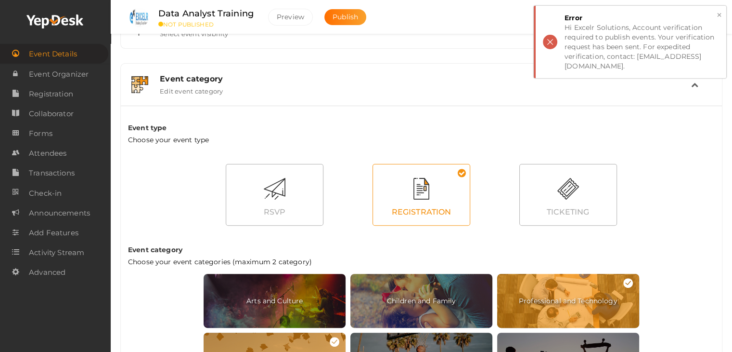
click at [547, 36] on div "× Error Hi Excelr Solutions, Account verification required to publish events. Y…" at bounding box center [630, 42] width 193 height 72
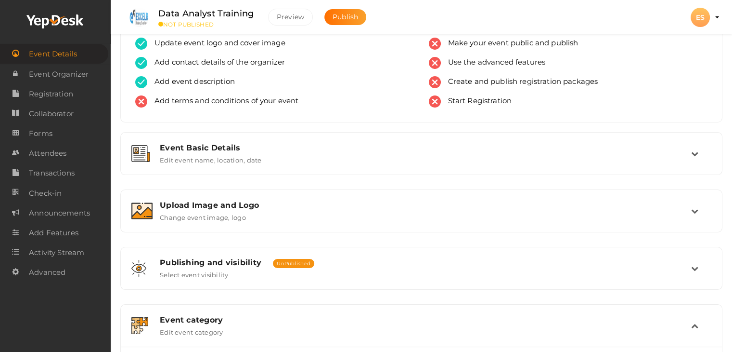
scroll to position [0, 0]
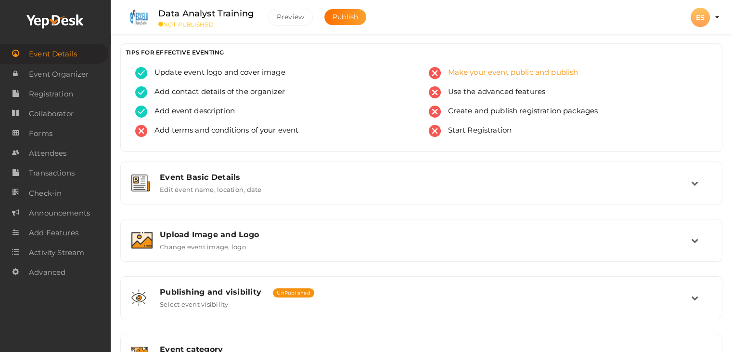
click at [475, 70] on span "Make your event public and publish" at bounding box center [510, 73] width 138 height 12
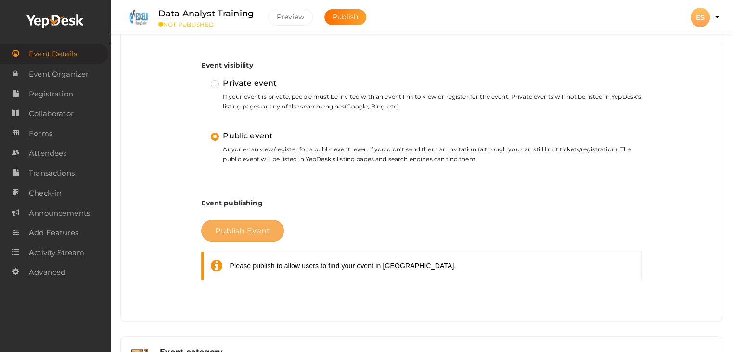
click at [225, 229] on span "Publish Event" at bounding box center [242, 230] width 55 height 9
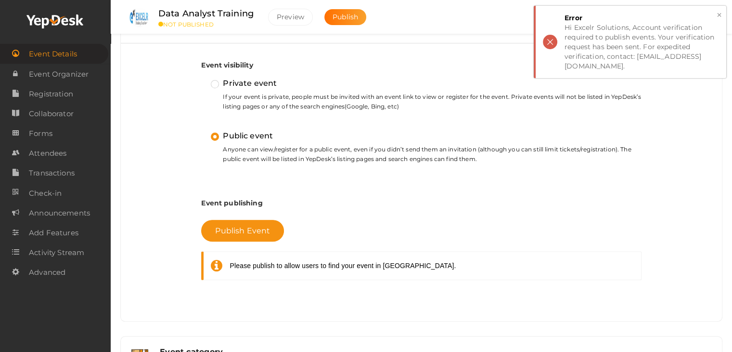
click at [547, 37] on div "× Error Hi Excelr Solutions, Account verification required to publish events. Y…" at bounding box center [630, 42] width 193 height 72
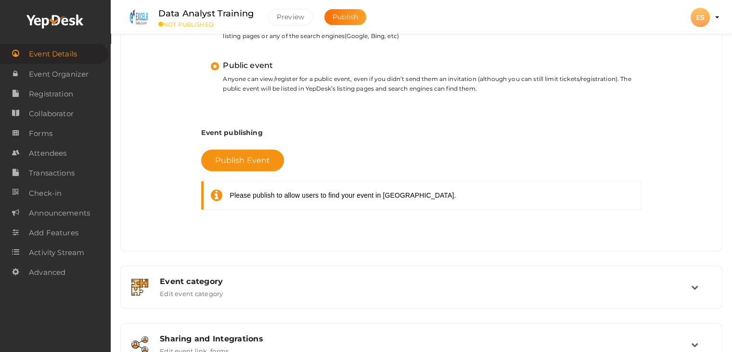
scroll to position [420, 0]
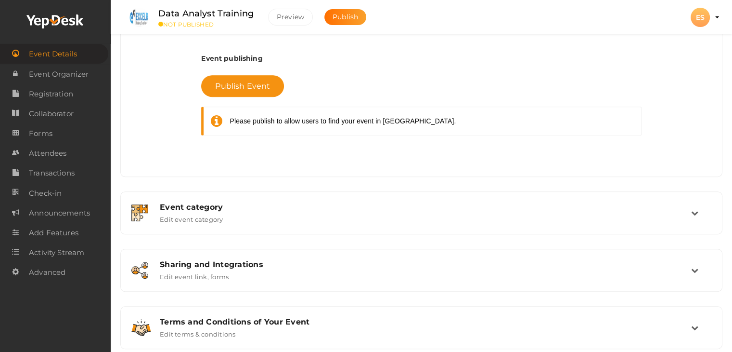
click at [299, 119] on div "Please publish to allow users to find your event in [GEOGRAPHIC_DATA]." at bounding box center [343, 121] width 226 height 10
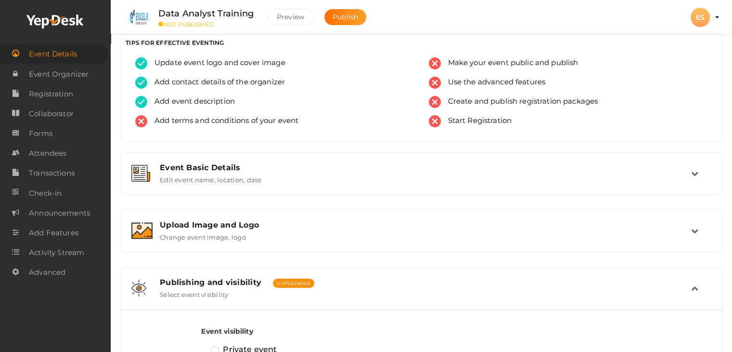
scroll to position [0, 0]
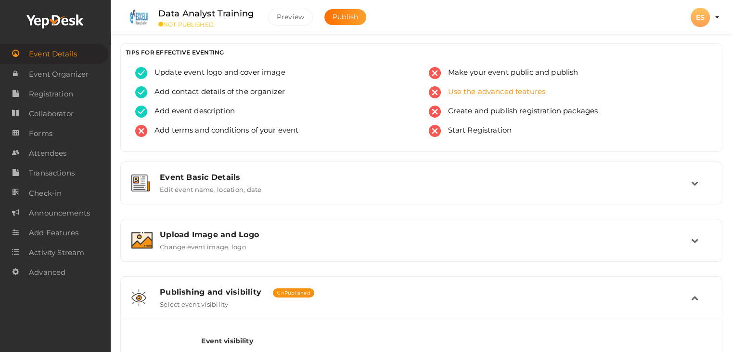
click at [471, 90] on span "Use the advanced features" at bounding box center [493, 92] width 105 height 12
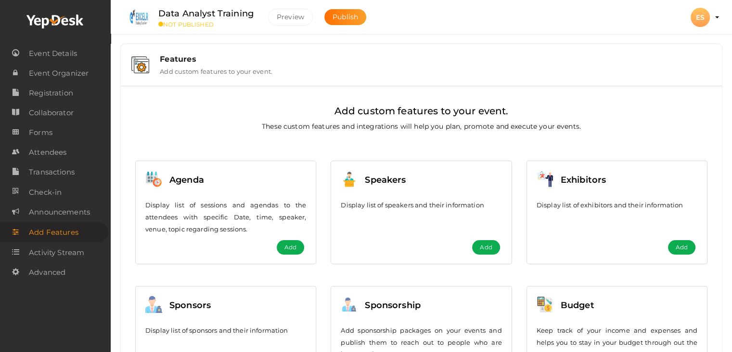
click at [701, 18] on div "ES" at bounding box center [700, 17] width 19 height 19
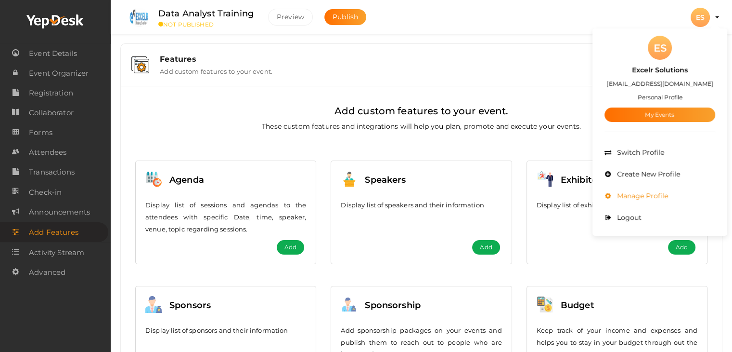
click at [651, 199] on span "Manage Profile" at bounding box center [641, 195] width 53 height 9
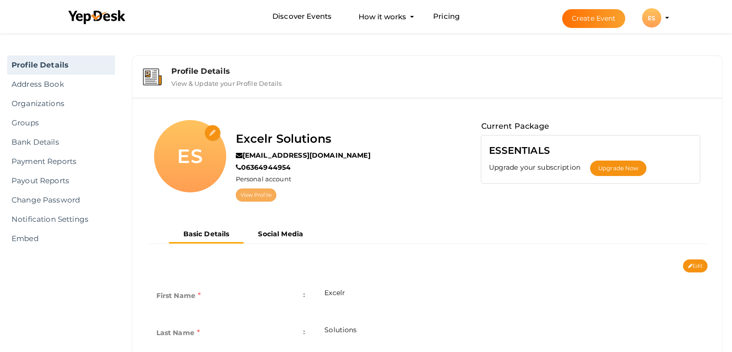
click at [262, 195] on link "View Profile" at bounding box center [256, 194] width 40 height 13
click at [212, 131] on input "file" at bounding box center [213, 133] width 17 height 17
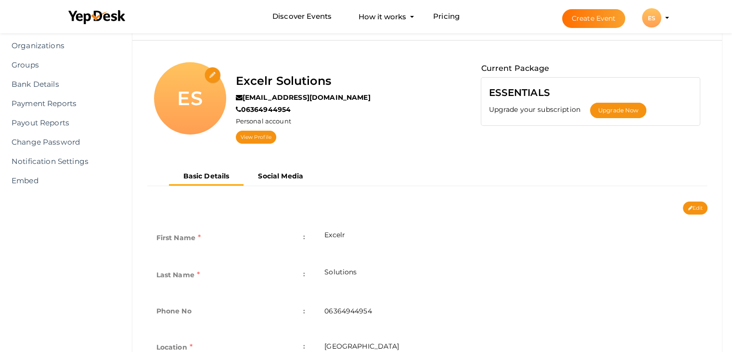
scroll to position [11, 0]
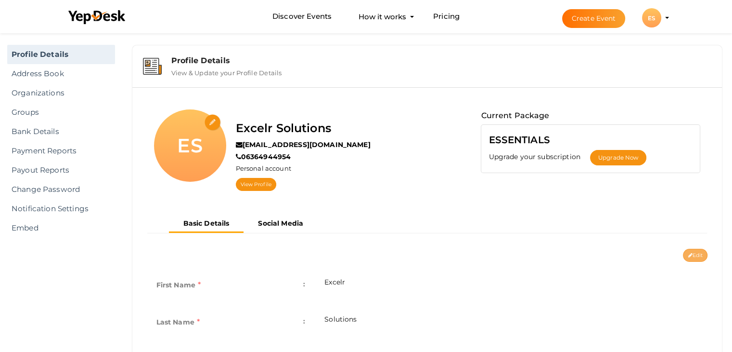
click at [696, 251] on button "Edit" at bounding box center [695, 254] width 25 height 13
type input "Excelr"
type input "Solutions"
type input "06364944954"
type input "[GEOGRAPHIC_DATA]"
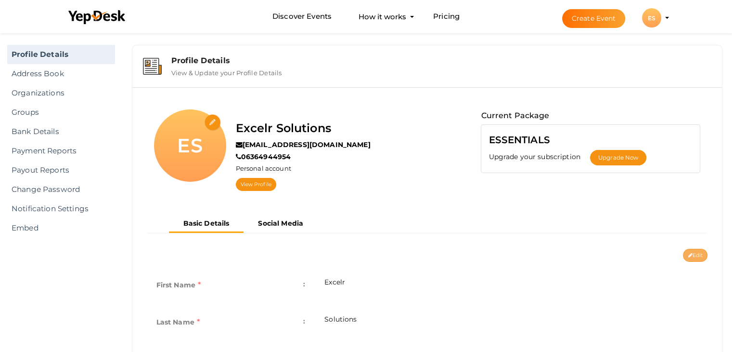
type input "Excelr-Solutions1"
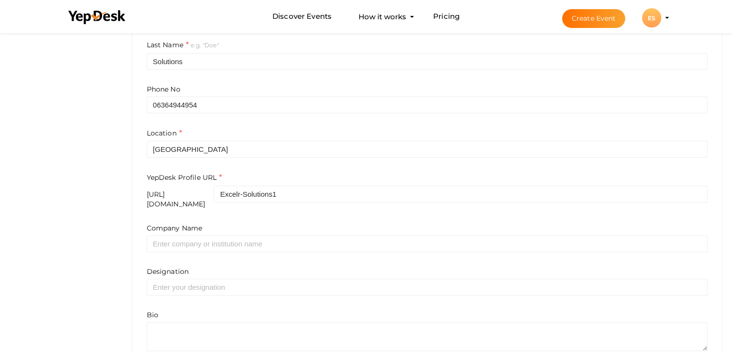
scroll to position [300, 0]
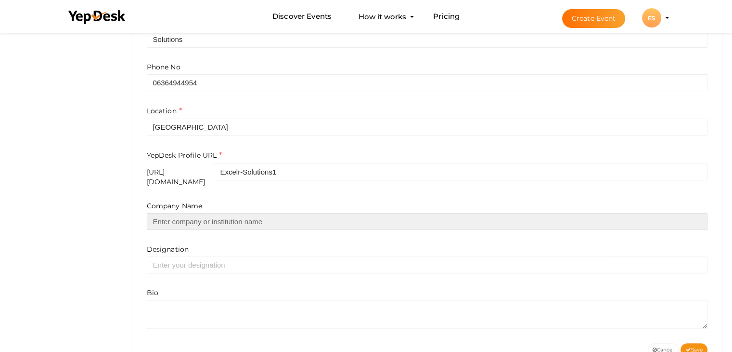
click at [167, 213] on input "text" at bounding box center [427, 221] width 561 height 17
type input "Excelr Solutions"
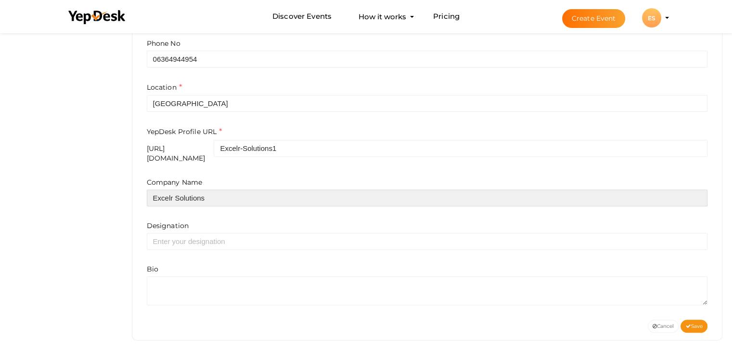
scroll to position [324, 0]
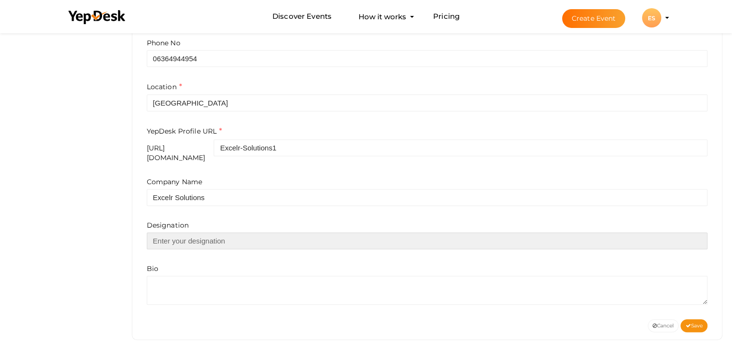
click at [152, 237] on input "text" at bounding box center [427, 240] width 561 height 17
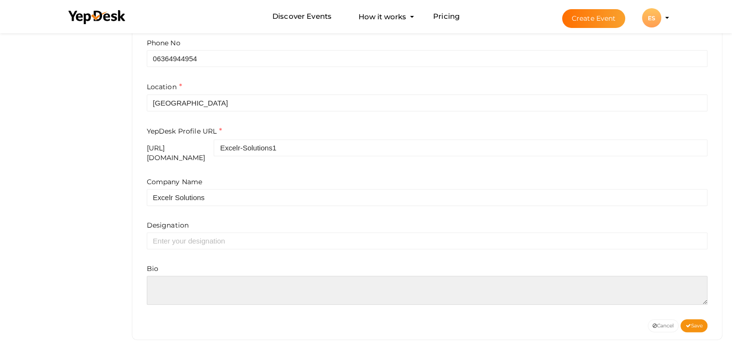
click at [163, 275] on textarea at bounding box center [427, 289] width 561 height 29
paste textarea "[URL][DOMAIN_NAME]"
type textarea "[URL][DOMAIN_NAME]"
paste textarea "With this Data Analyst Training, you’ll work on projects from sectors like e-co…"
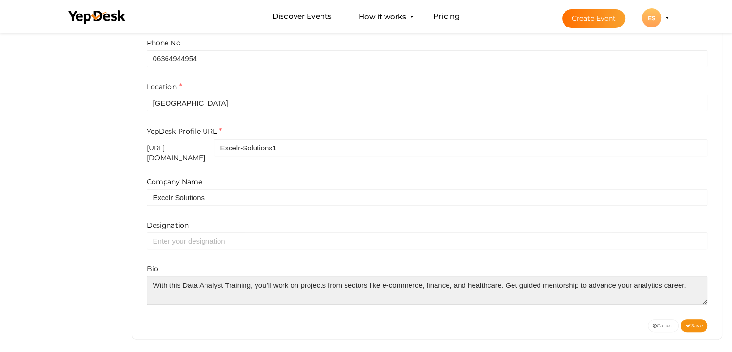
paste textarea "For more details: ExcelR - Data Science, Data Analyst Course in Nagpur Address:…"
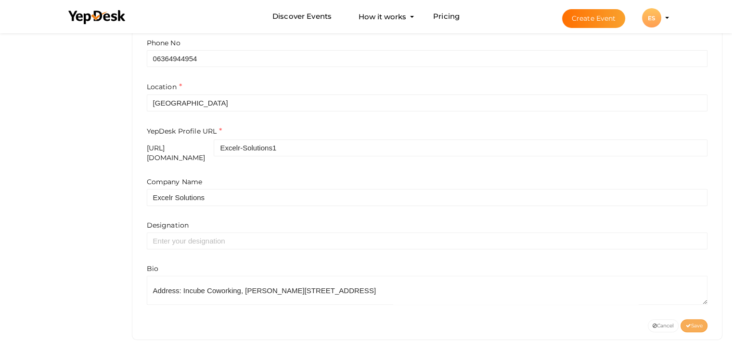
click at [705, 319] on button "Save" at bounding box center [694, 325] width 27 height 13
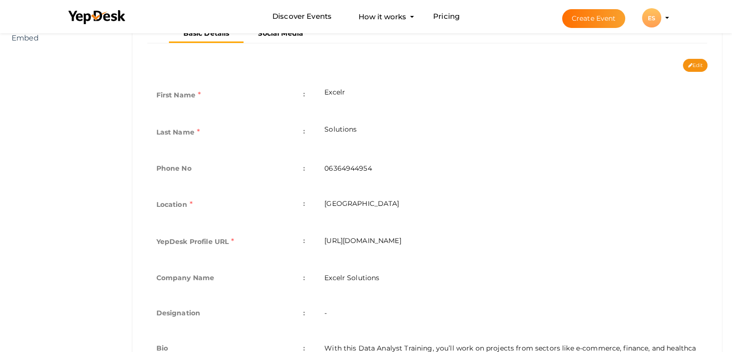
scroll to position [145, 0]
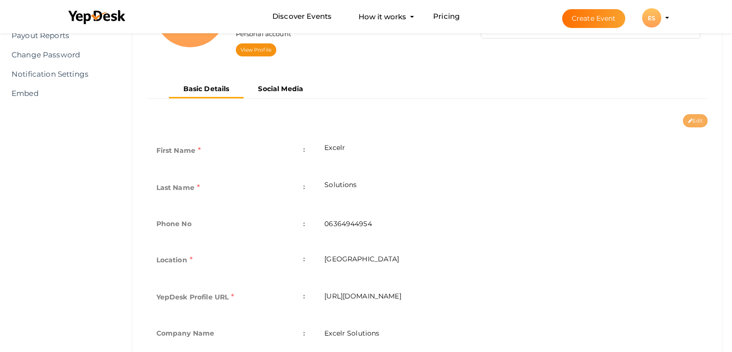
click at [695, 120] on button "Edit" at bounding box center [695, 120] width 25 height 13
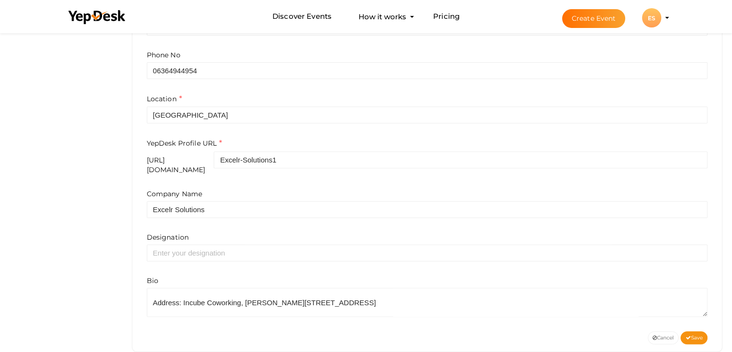
scroll to position [324, 0]
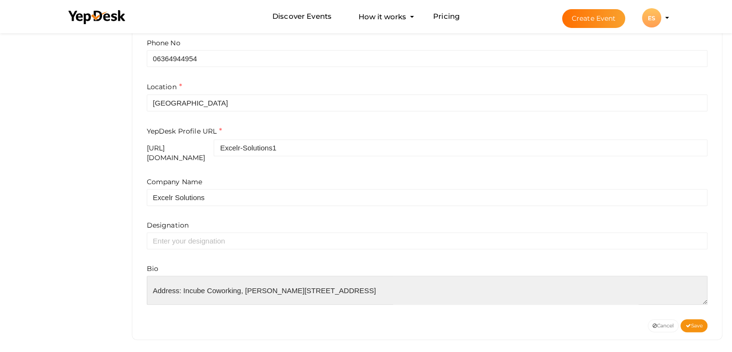
click at [547, 284] on textarea at bounding box center [427, 289] width 561 height 29
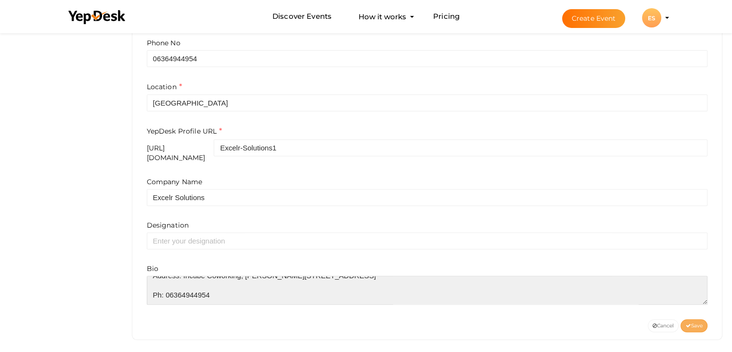
type textarea "With this Data Analyst Training, you’ll work on projects from sectors like e-co…"
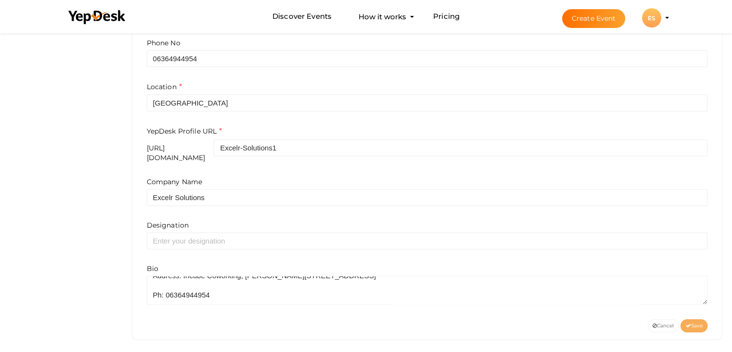
click at [689, 323] on icon at bounding box center [688, 325] width 5 height 5
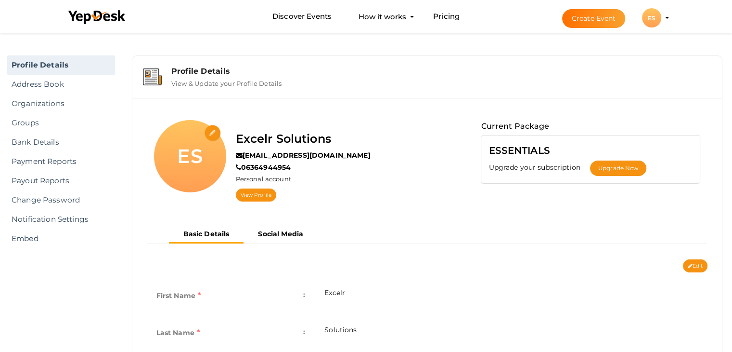
scroll to position [0, 0]
click at [208, 133] on input "file" at bounding box center [213, 133] width 17 height 17
type input "C:\fakepath\Screenshot48.jpeg"
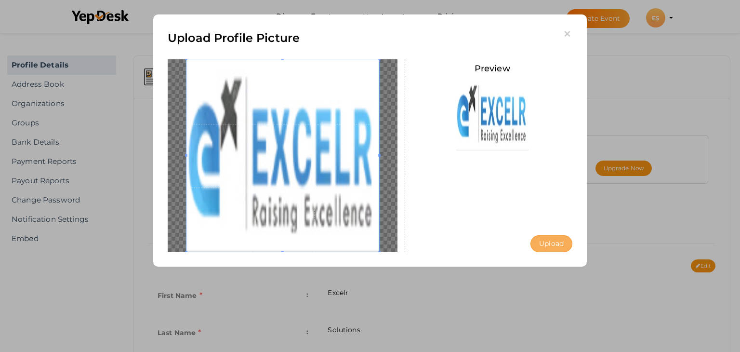
click at [553, 246] on button "Upload" at bounding box center [551, 243] width 42 height 17
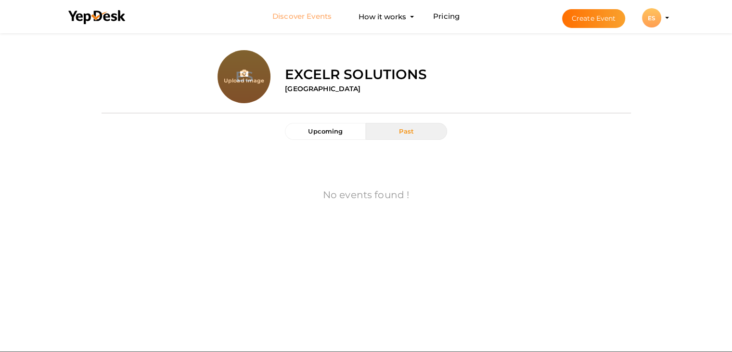
click at [304, 13] on link "Discover Events" at bounding box center [302, 17] width 59 height 18
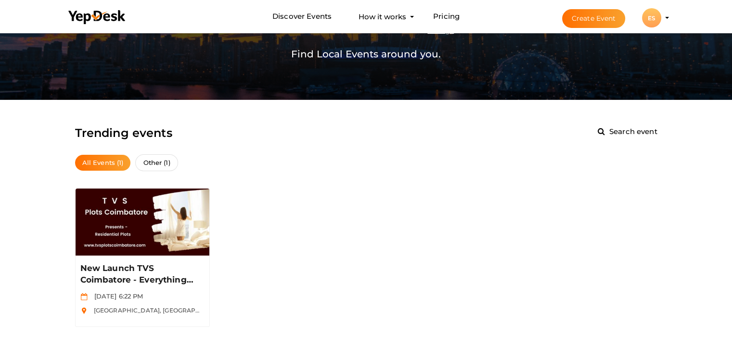
scroll to position [46, 0]
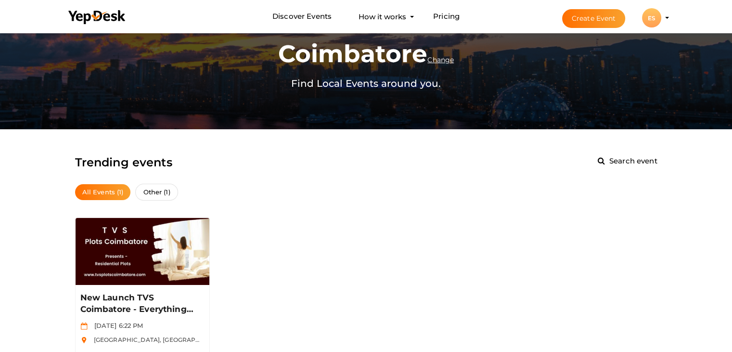
click at [648, 21] on div "ES" at bounding box center [651, 17] width 19 height 19
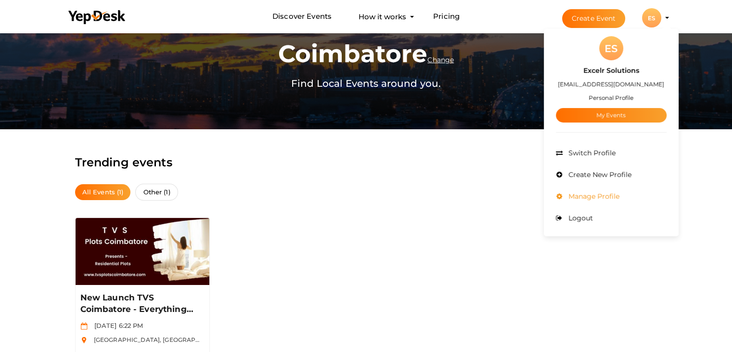
click at [602, 194] on span "Manage Profile" at bounding box center [592, 196] width 53 height 9
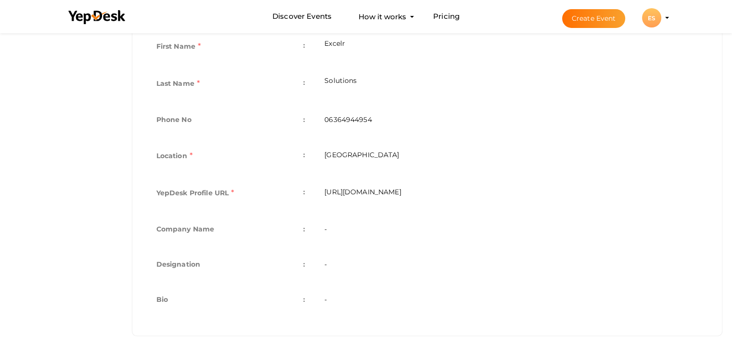
scroll to position [251, 0]
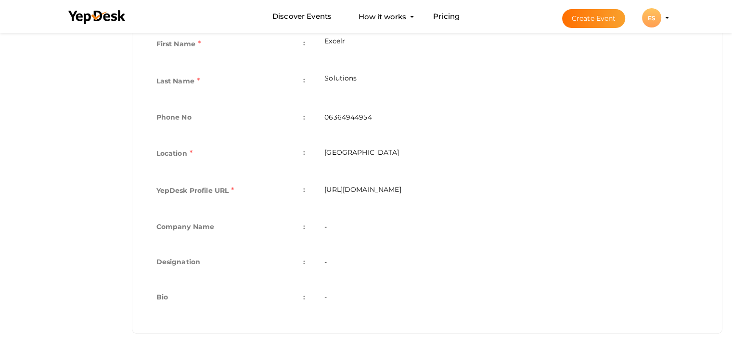
click at [362, 227] on td "-" at bounding box center [511, 227] width 393 height 35
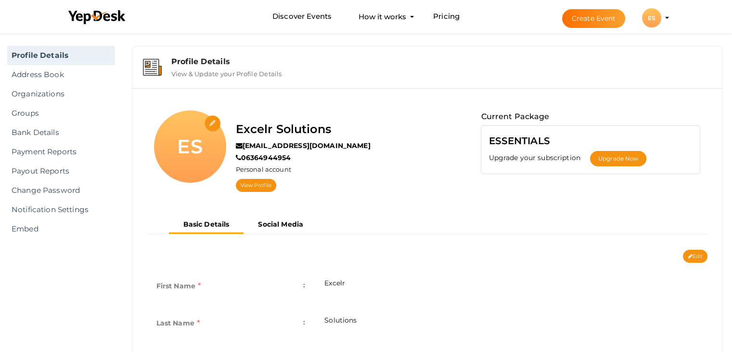
scroll to position [0, 0]
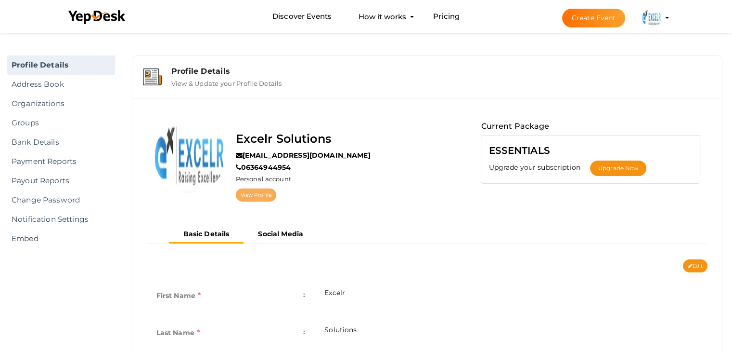
click at [258, 193] on link "View Profile" at bounding box center [256, 194] width 40 height 13
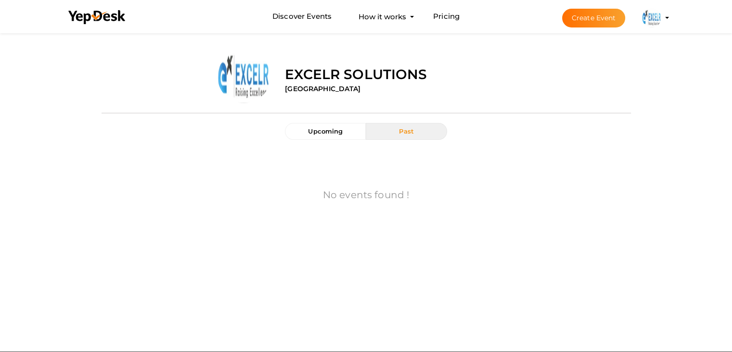
click at [664, 22] on button "Excelr Solutions [EMAIL_ADDRESS][DOMAIN_NAME] Personal Profile My Events Admin …" at bounding box center [652, 18] width 25 height 20
click at [656, 20] on img at bounding box center [651, 17] width 19 height 19
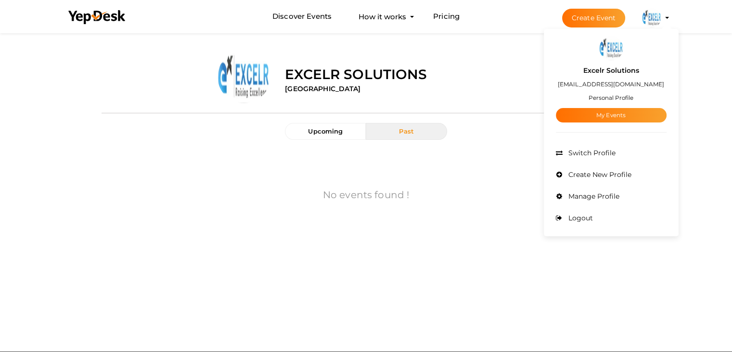
click at [612, 98] on small "Personal Profile" at bounding box center [611, 97] width 45 height 7
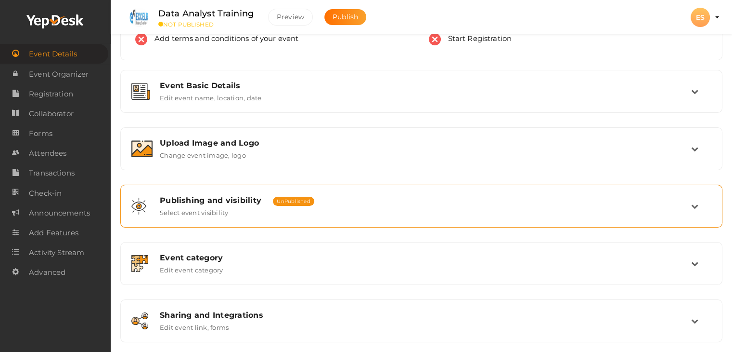
scroll to position [96, 0]
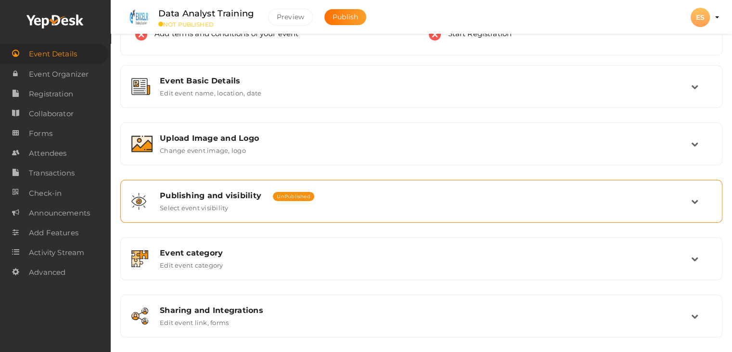
click at [277, 196] on span "UnPublished" at bounding box center [293, 196] width 41 height 9
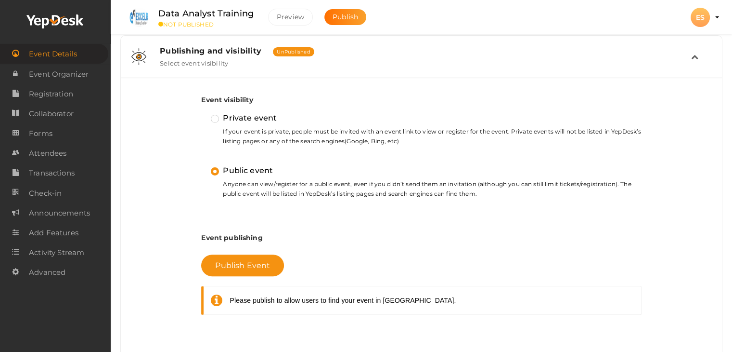
scroll to position [289, 0]
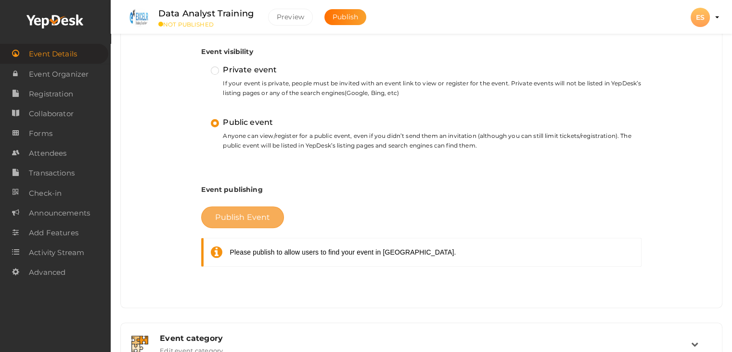
click at [233, 216] on span "Publish Event" at bounding box center [242, 216] width 55 height 9
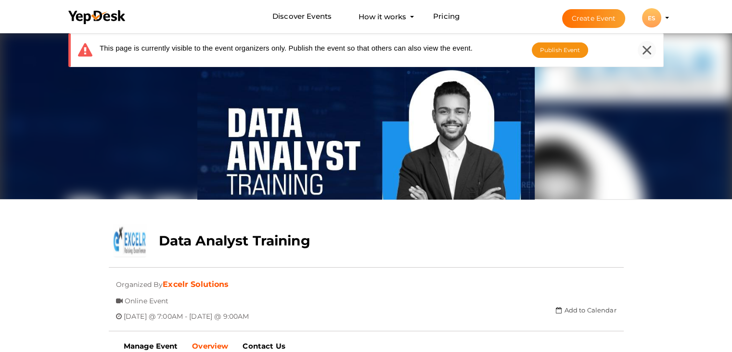
click at [653, 52] on div at bounding box center [647, 50] width 18 height 18
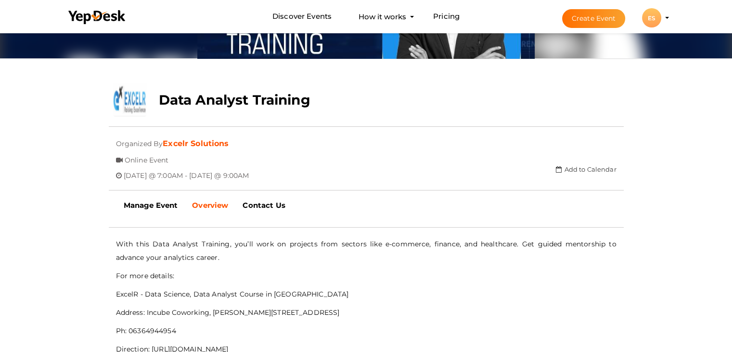
scroll to position [140, 0]
